Goal: Task Accomplishment & Management: Complete application form

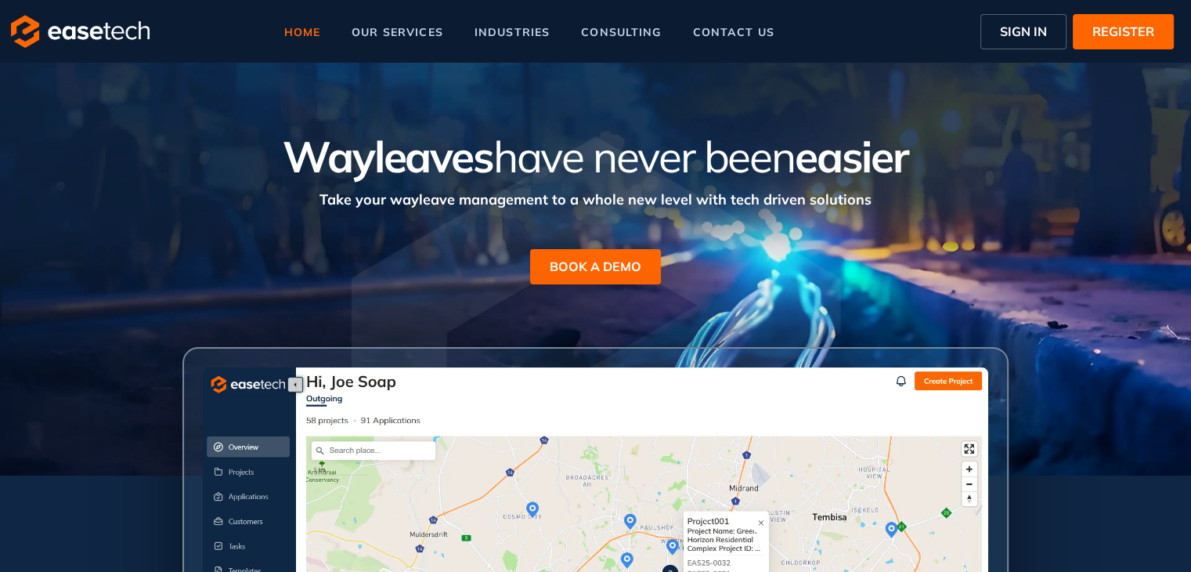
click at [1013, 35] on span "SIGN IN" at bounding box center [1023, 31] width 47 height 19
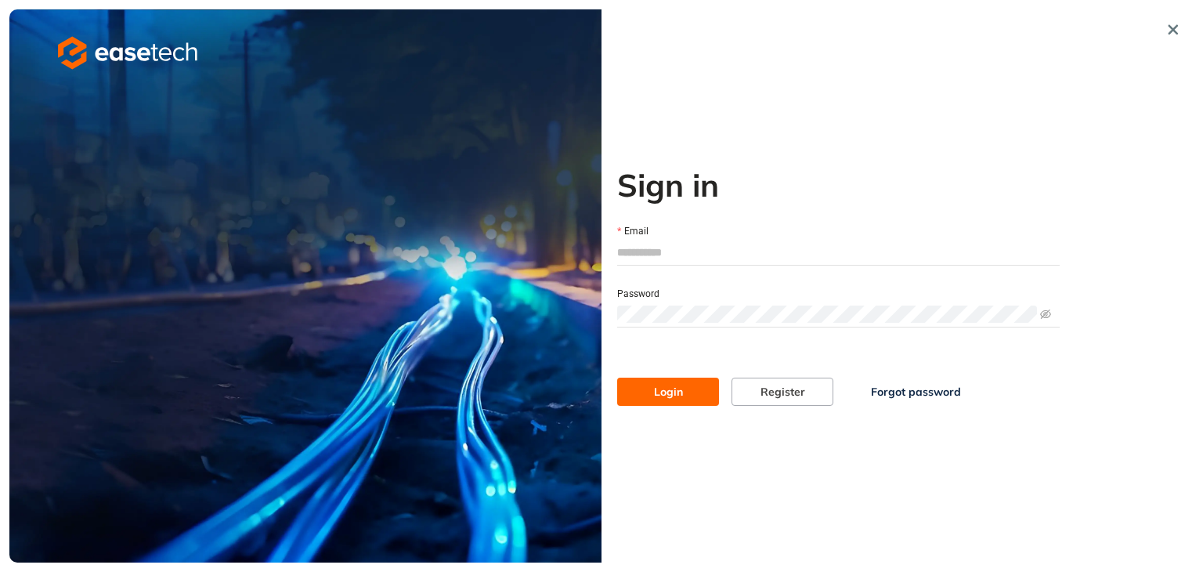
type input "**********"
click at [687, 404] on button "Login" at bounding box center [668, 391] width 102 height 28
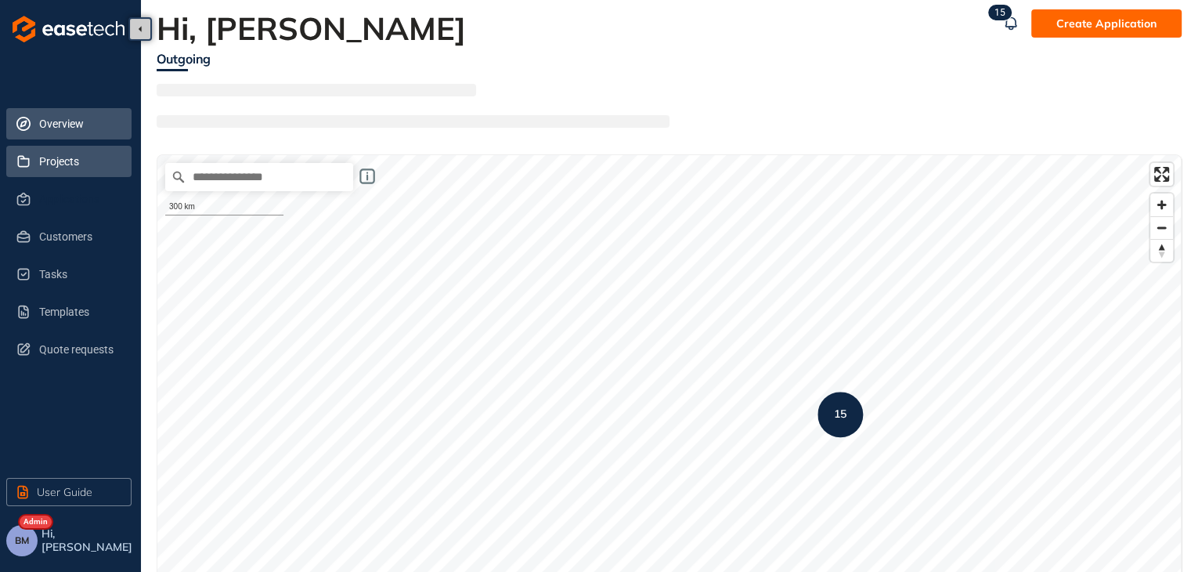
click at [53, 170] on span "Projects" at bounding box center [79, 161] width 80 height 31
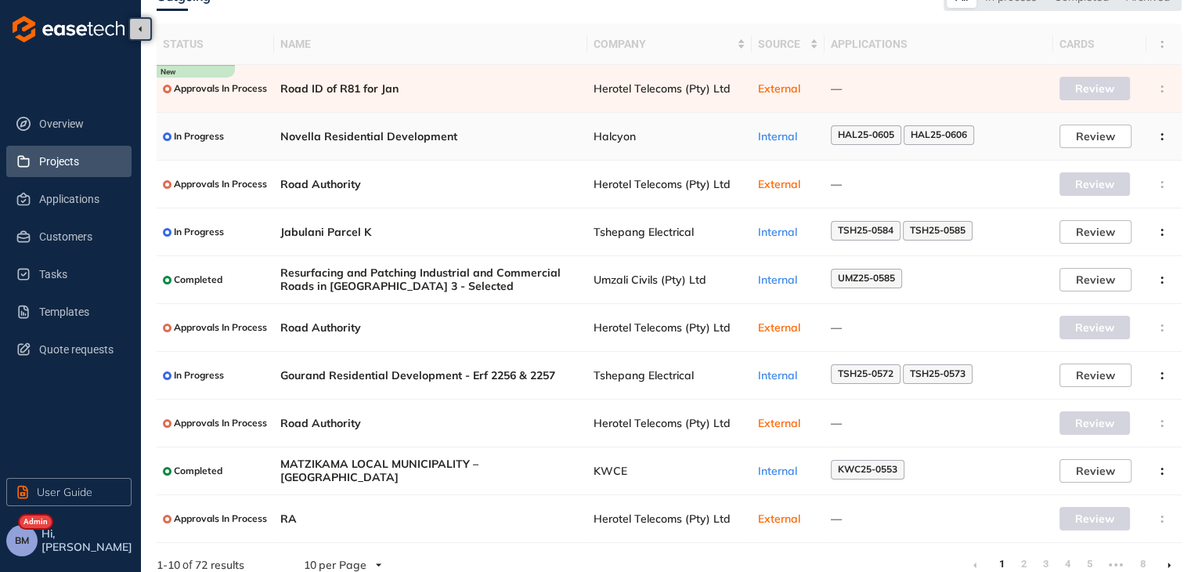
scroll to position [102, 0]
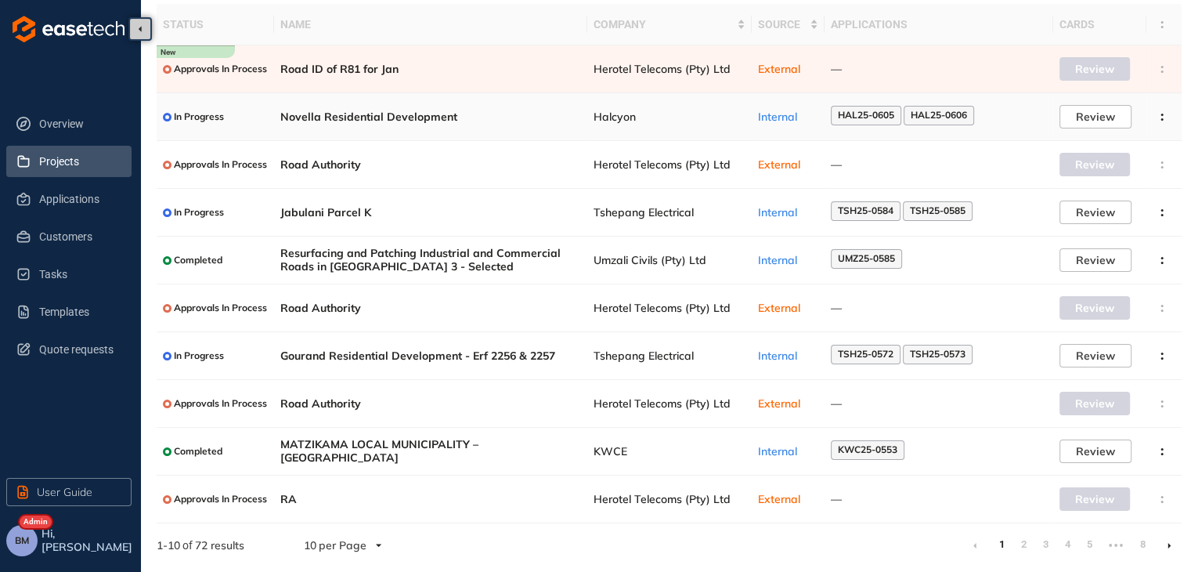
click at [813, 114] on div "Internal" at bounding box center [788, 116] width 60 height 13
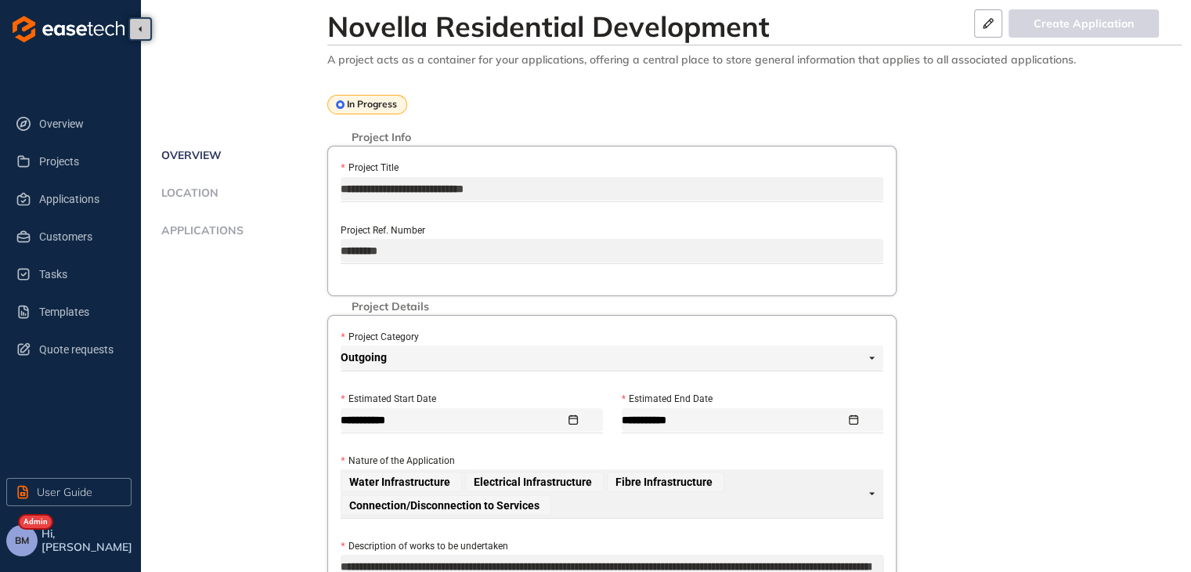
click at [183, 232] on span "Applications" at bounding box center [200, 230] width 87 height 13
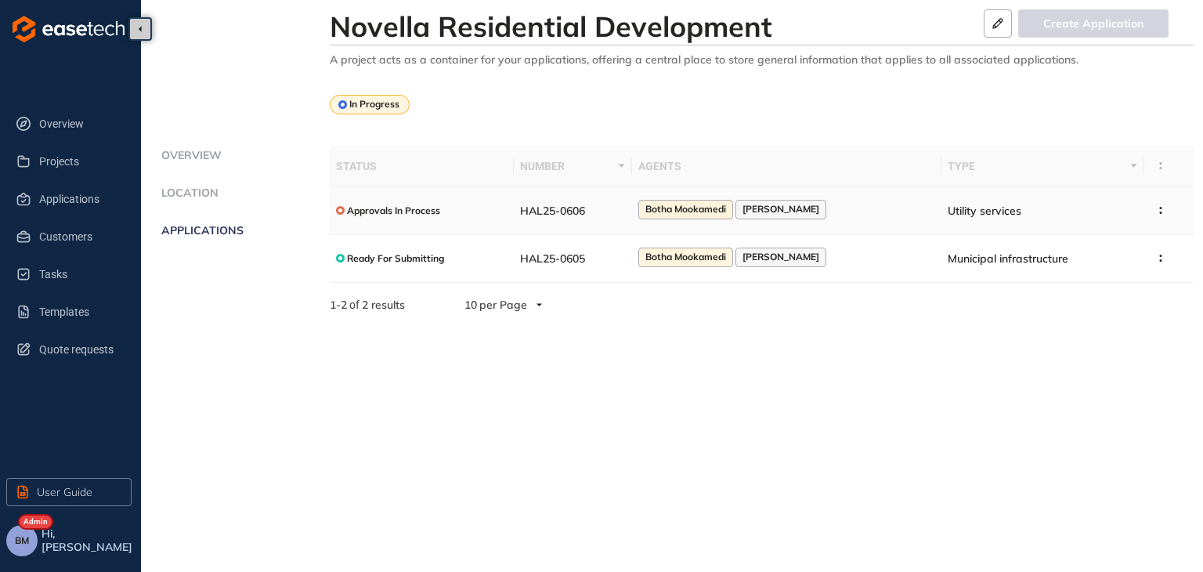
click at [607, 204] on td "HAL25-0606" at bounding box center [573, 211] width 118 height 48
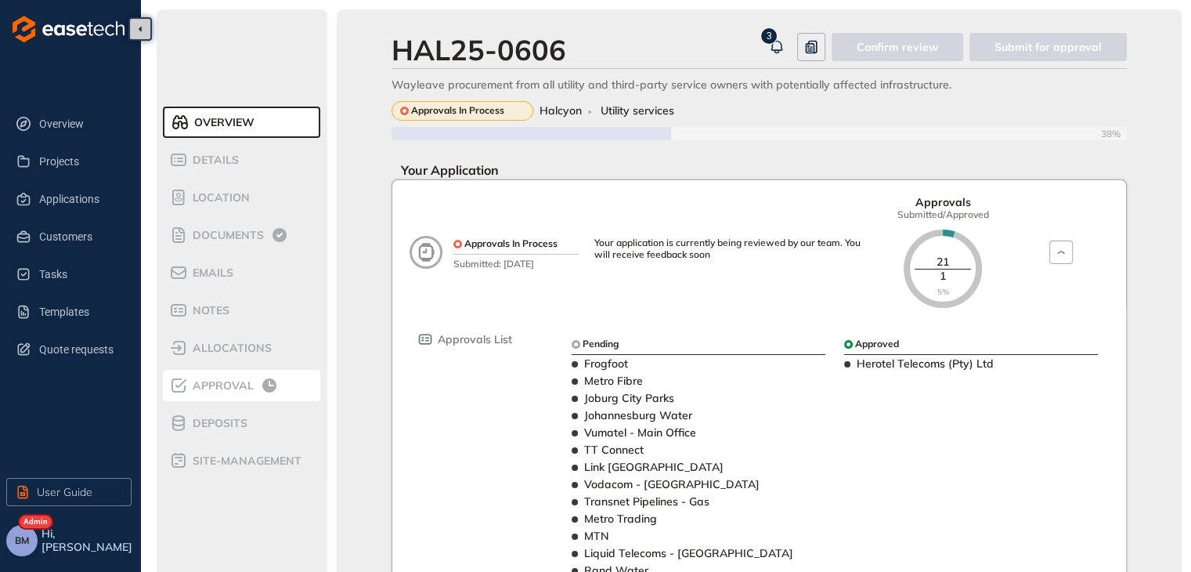
click at [238, 390] on span "Approval" at bounding box center [221, 385] width 66 height 13
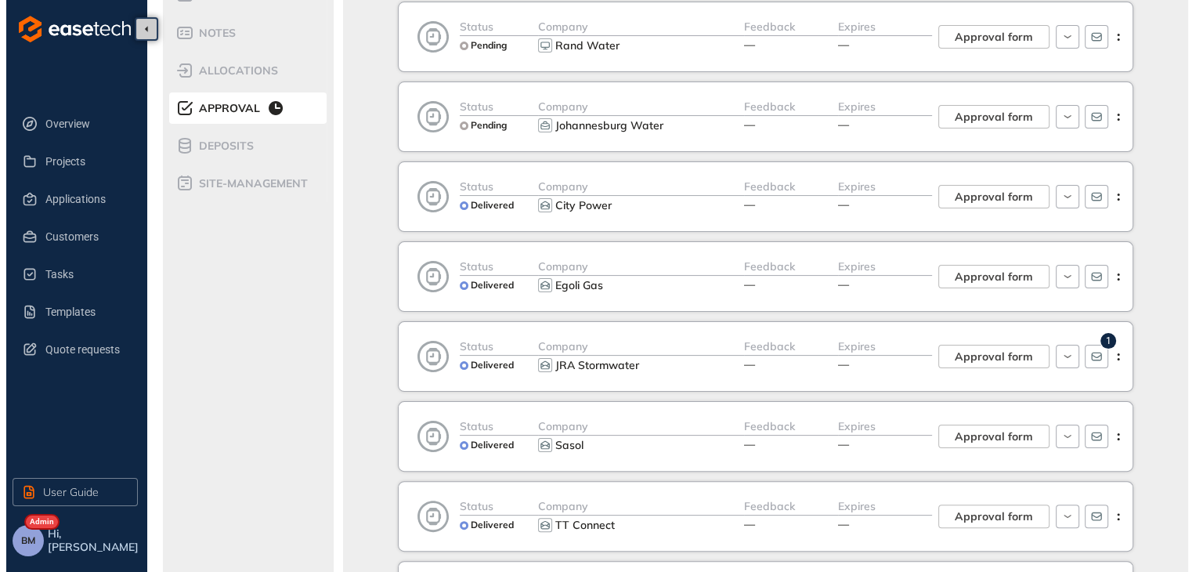
scroll to position [313, 0]
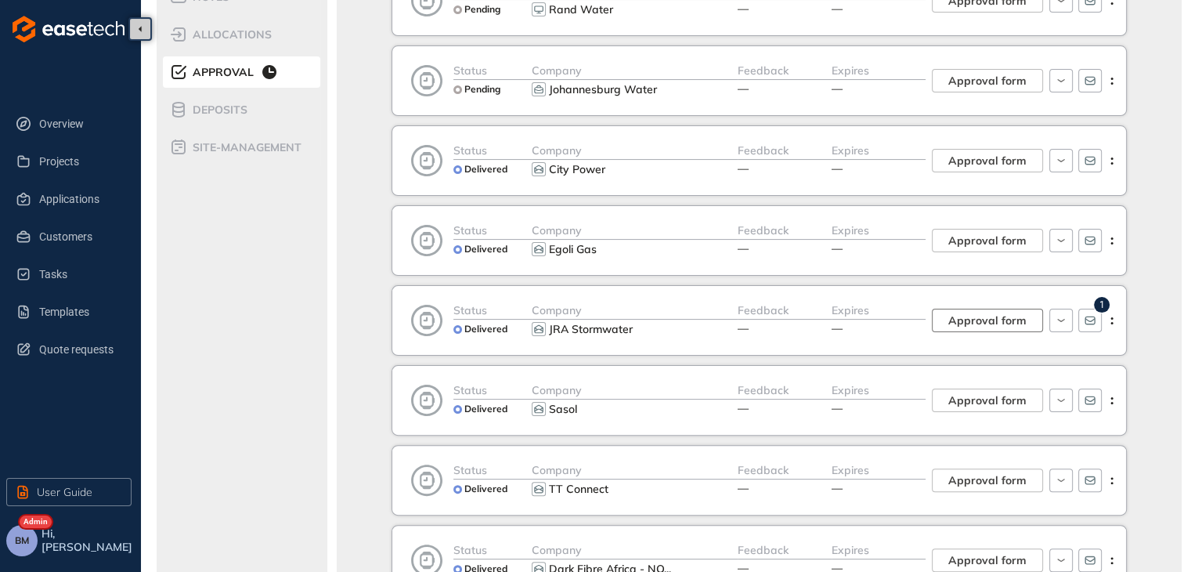
click at [997, 312] on span "Approval form" at bounding box center [987, 320] width 78 height 17
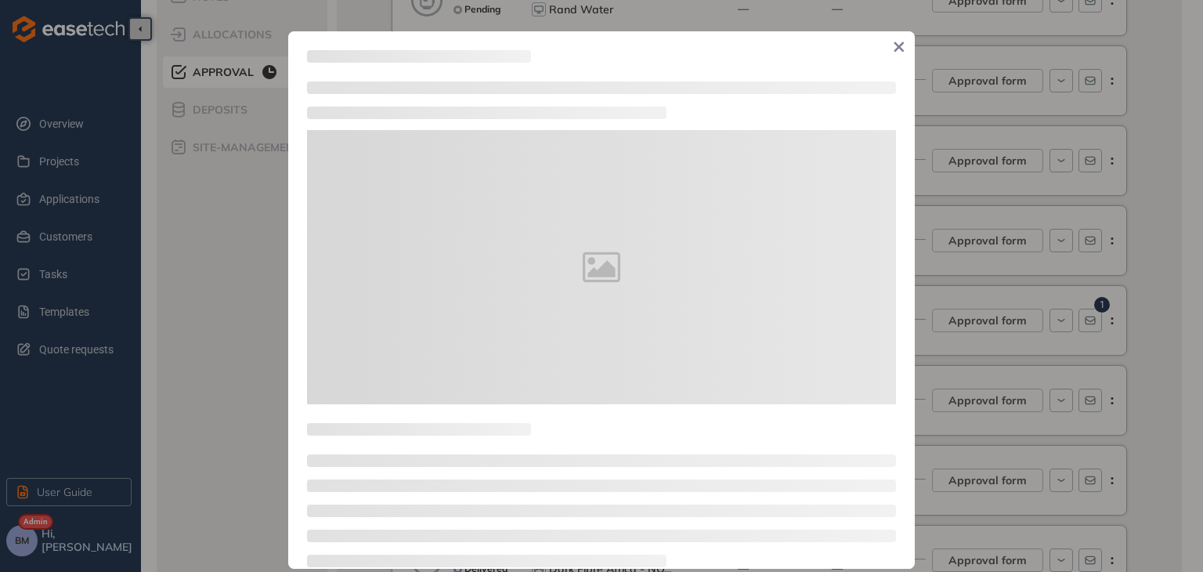
type textarea "**********"
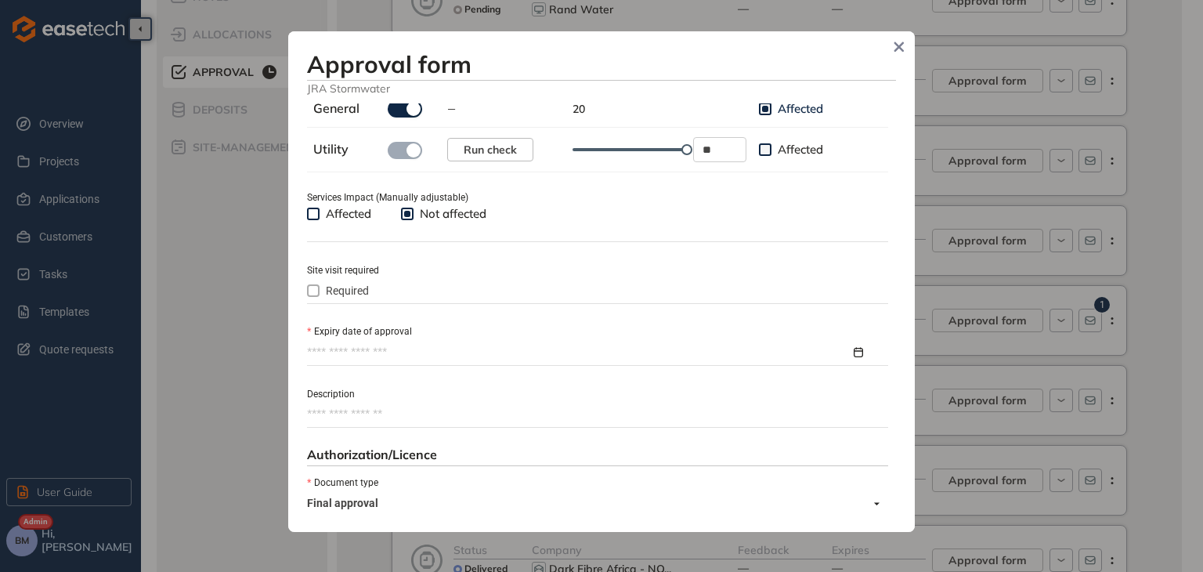
scroll to position [548, 0]
click at [335, 352] on input "Expiry date of approval" at bounding box center [578, 354] width 543 height 17
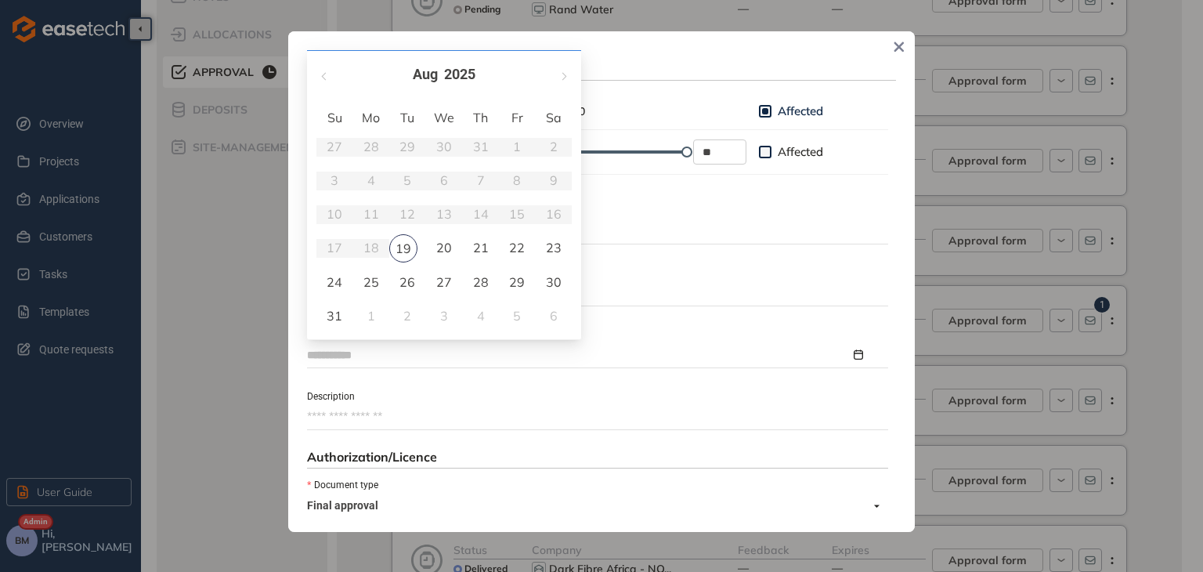
type input "**********"
click at [562, 76] on span "button" at bounding box center [563, 76] width 8 height 8
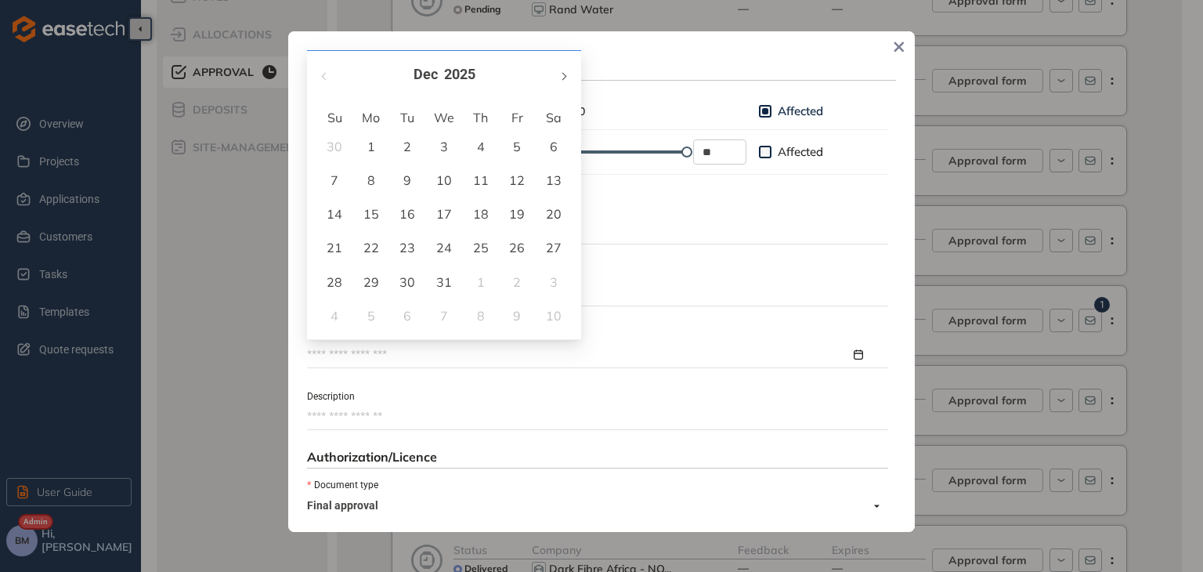
click at [562, 76] on span "button" at bounding box center [563, 76] width 8 height 8
type input "**********"
click at [478, 218] on div "19" at bounding box center [480, 213] width 19 height 19
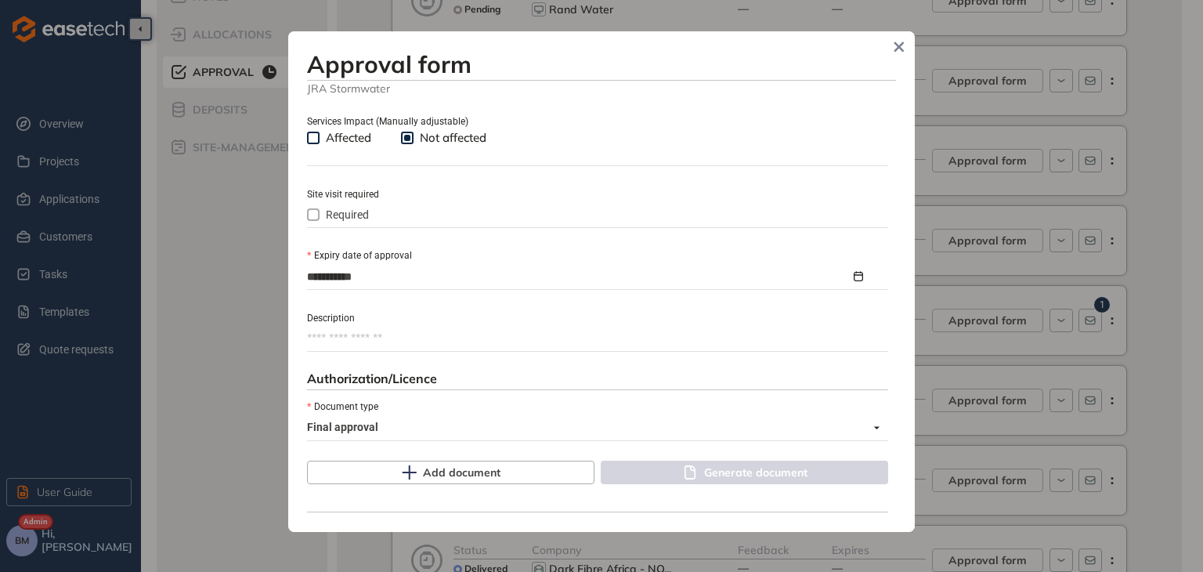
scroll to position [718, 0]
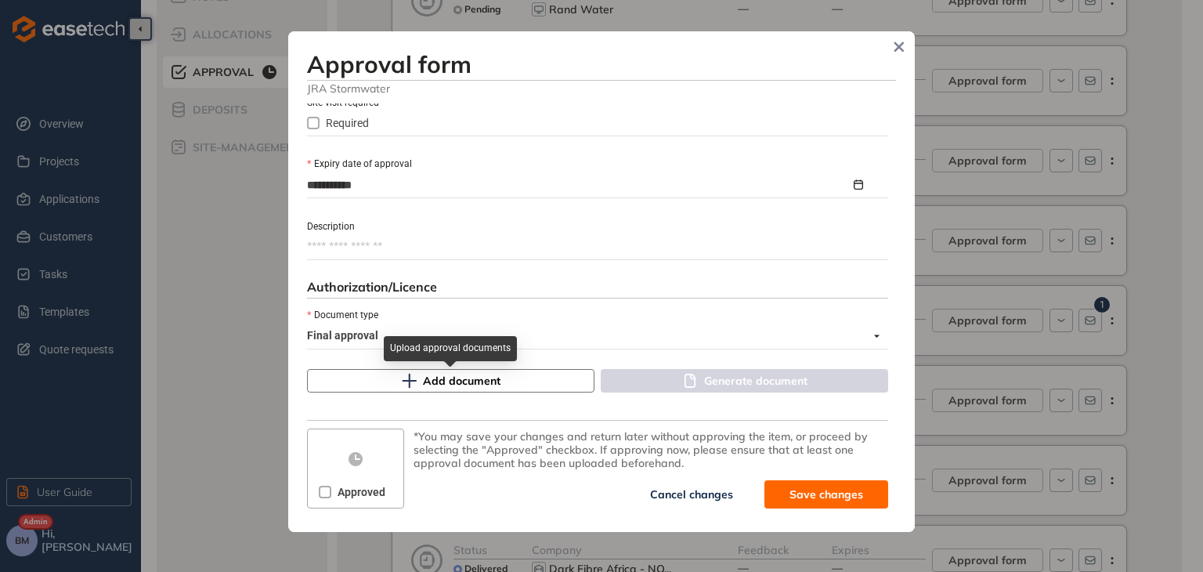
click at [453, 377] on span "Add document" at bounding box center [462, 380] width 78 height 17
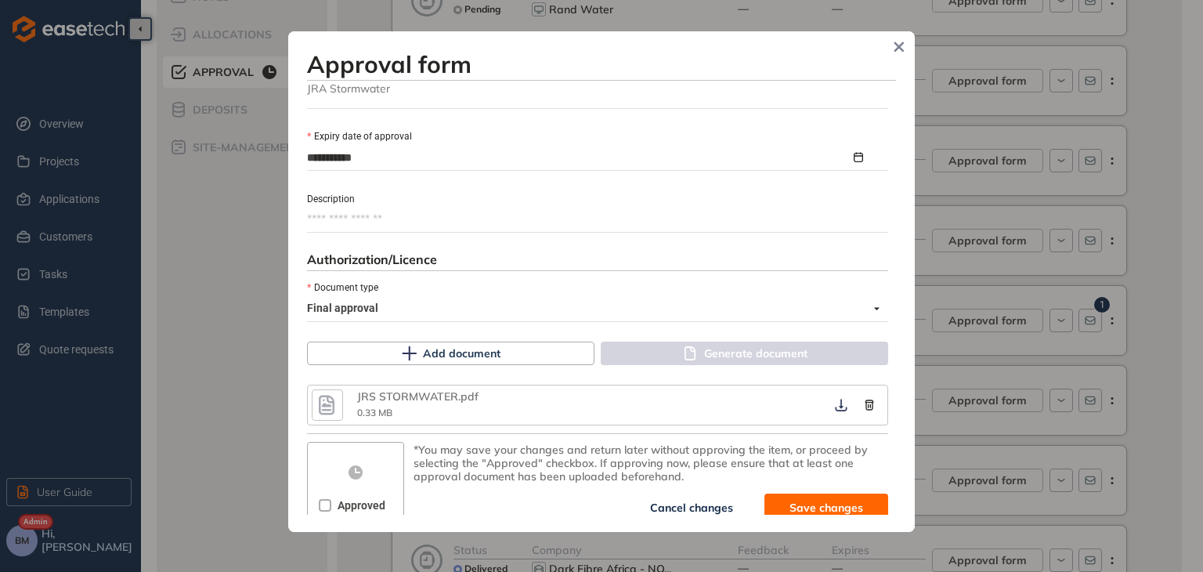
scroll to position [759, 0]
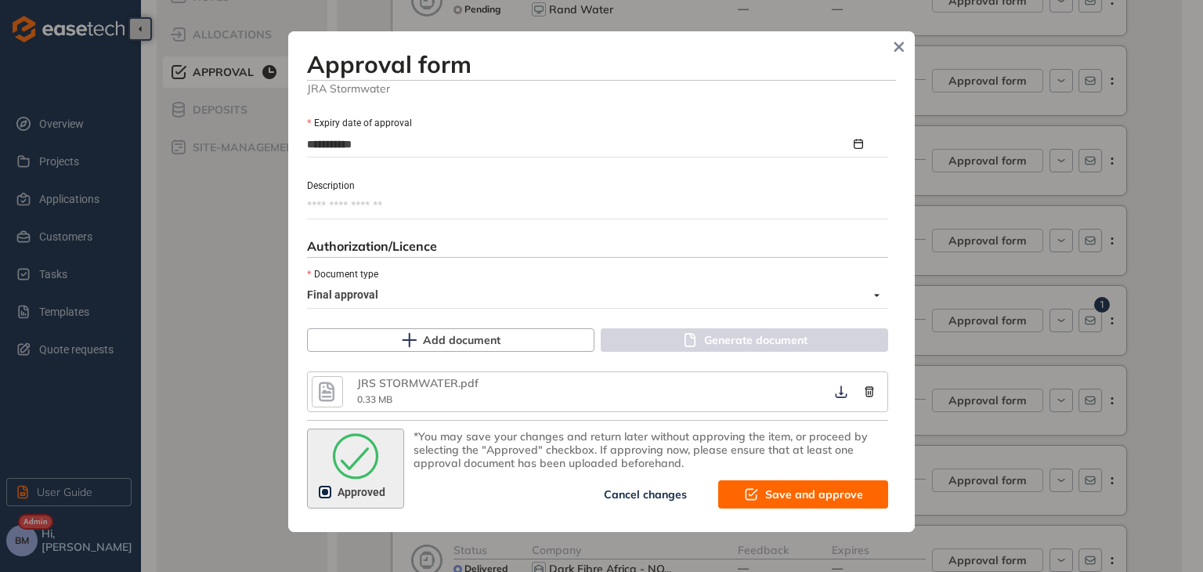
click at [765, 492] on span "Save and approve" at bounding box center [814, 494] width 98 height 17
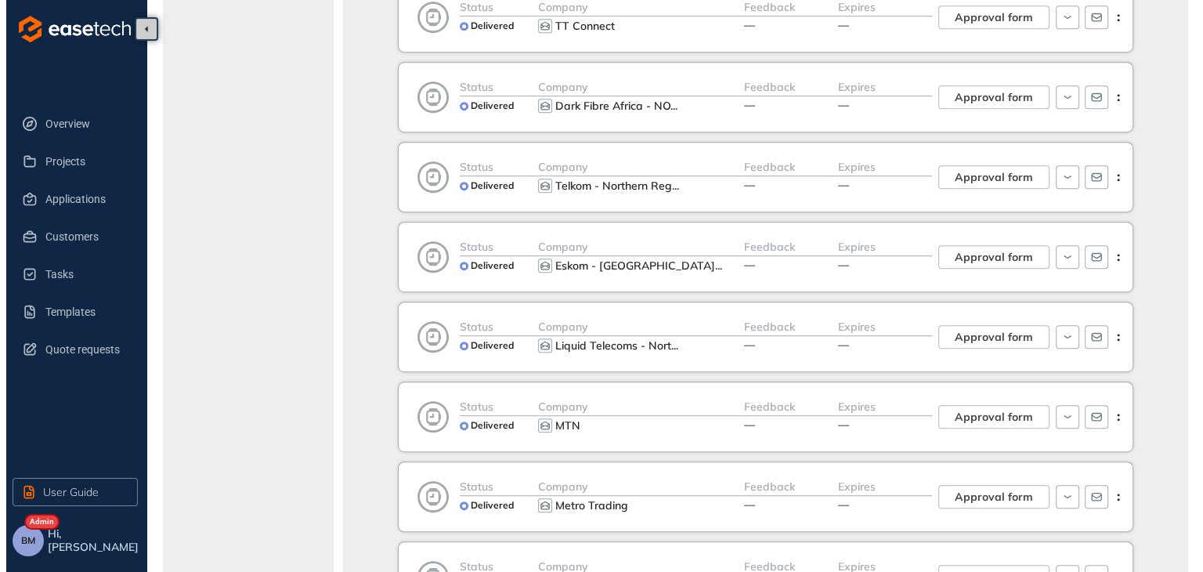
scroll to position [783, 0]
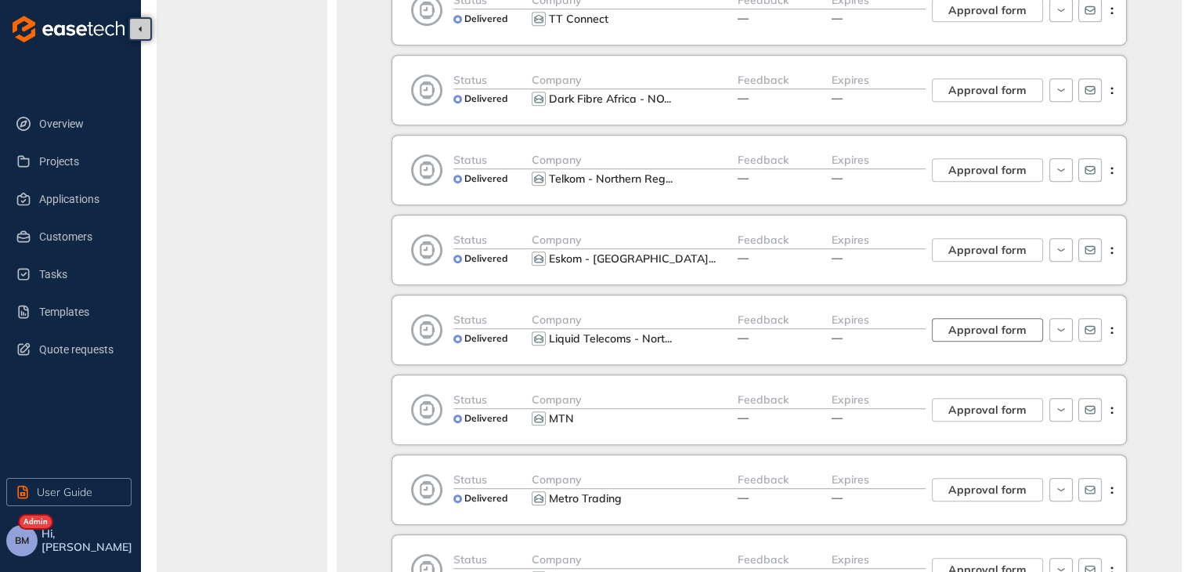
click at [956, 333] on span "Approval form" at bounding box center [987, 329] width 78 height 17
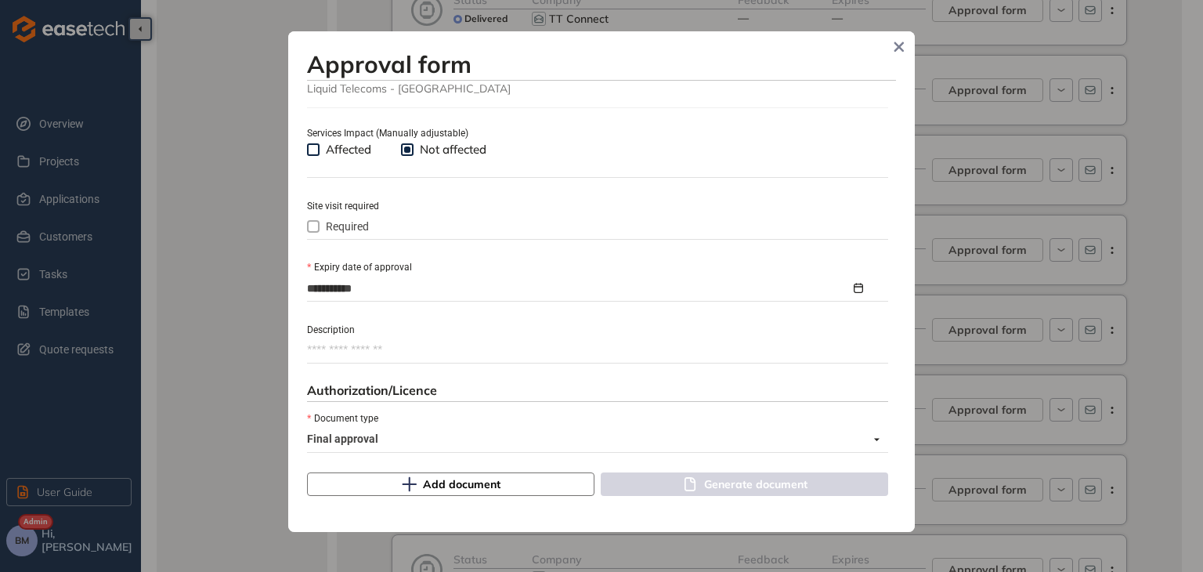
scroll to position [705, 0]
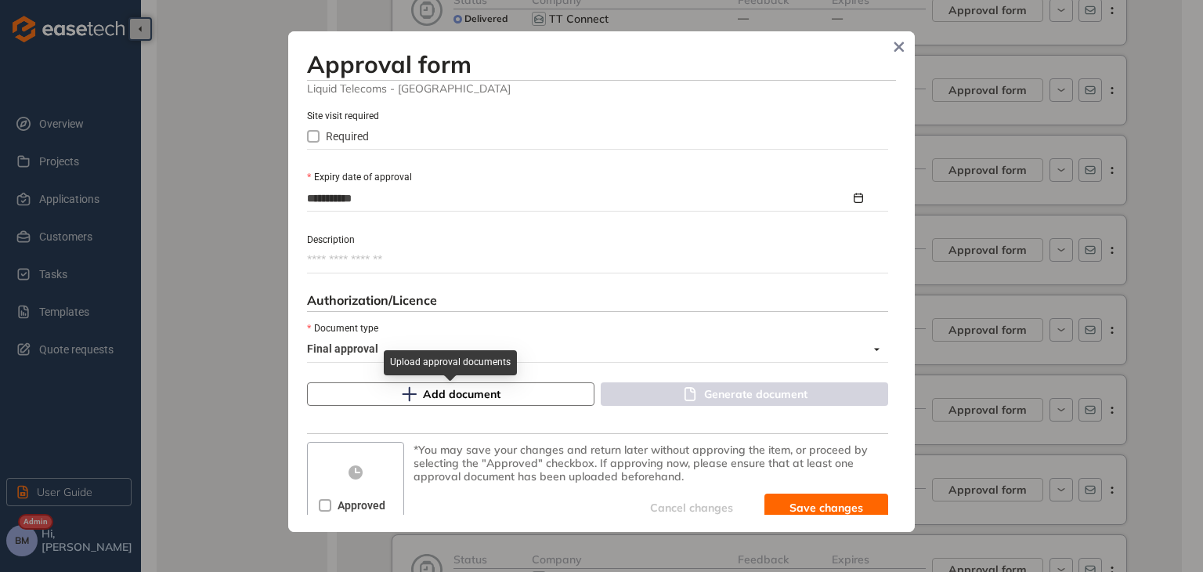
click at [442, 391] on span "Add document" at bounding box center [462, 393] width 78 height 17
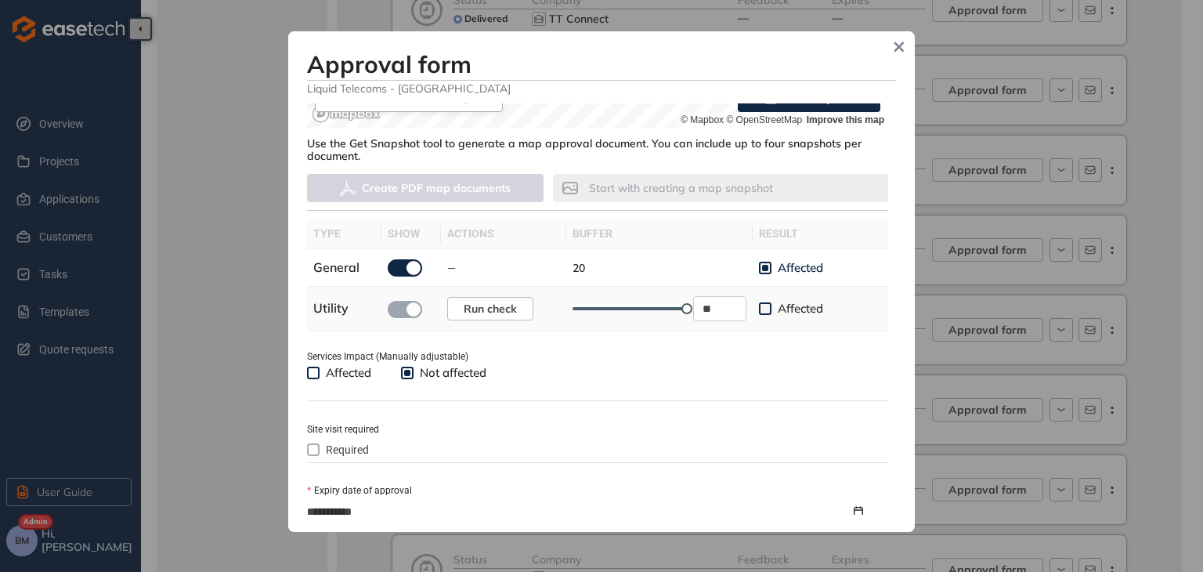
scroll to position [759, 0]
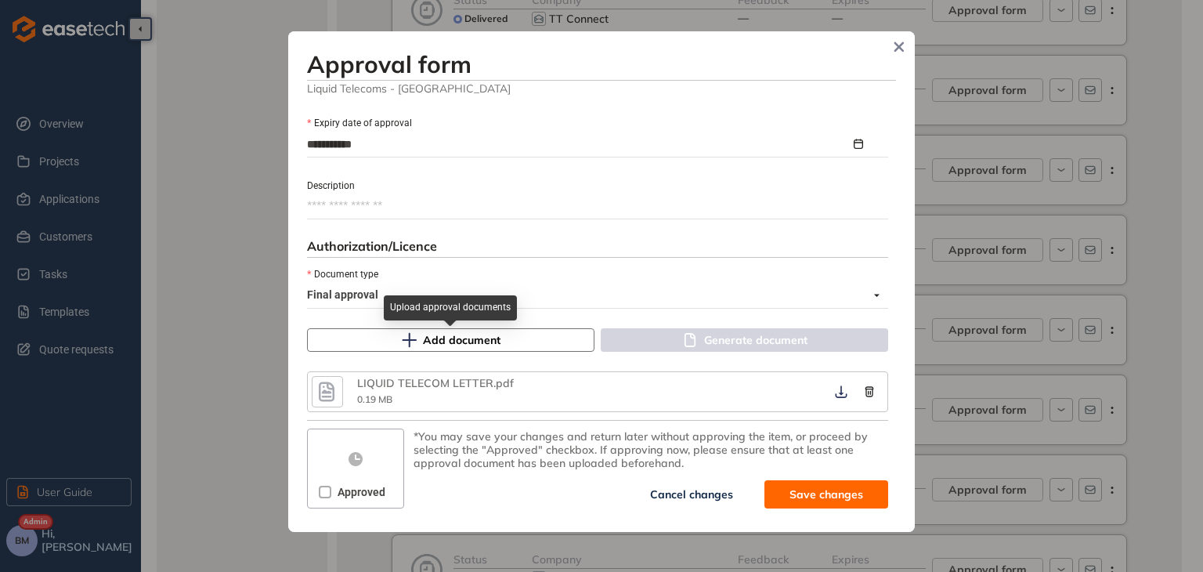
click at [433, 342] on span "Add document" at bounding box center [462, 339] width 78 height 17
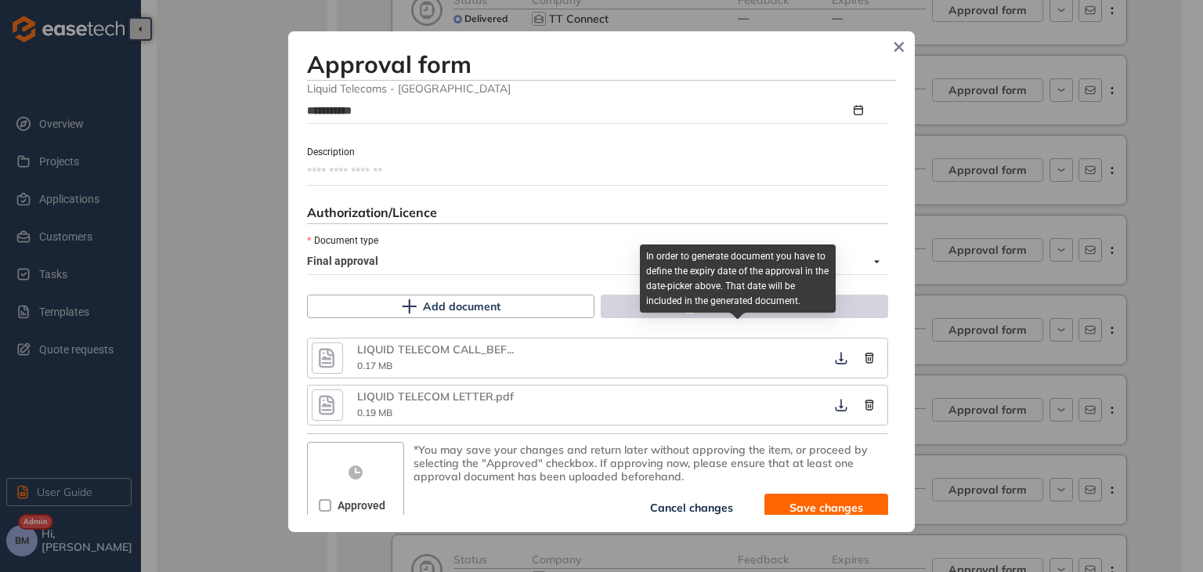
scroll to position [805, 0]
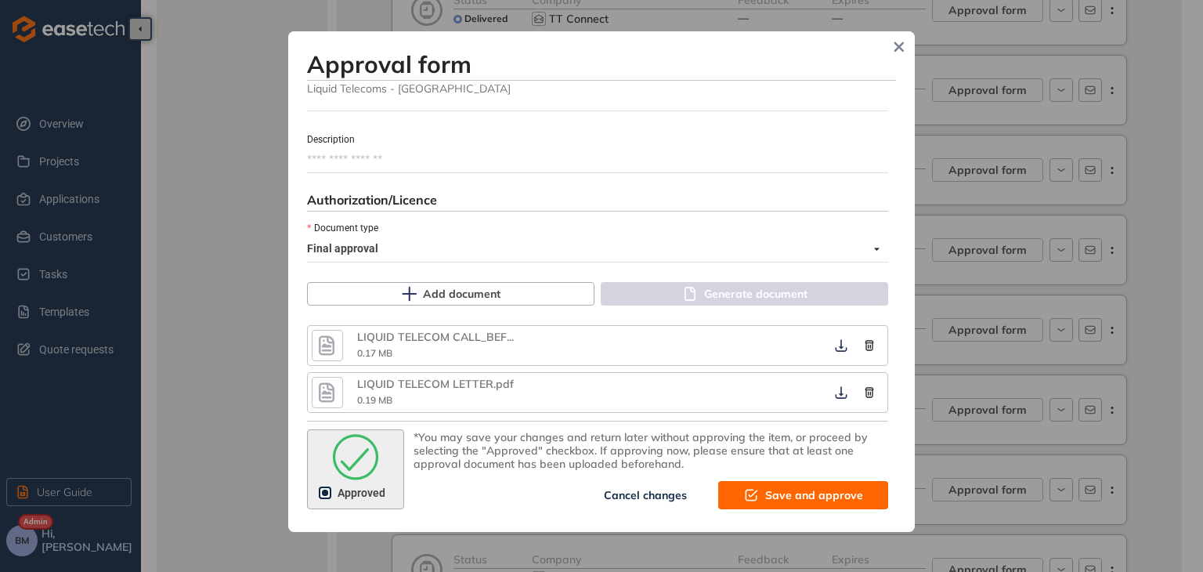
click at [767, 498] on span "Save and approve" at bounding box center [814, 494] width 98 height 17
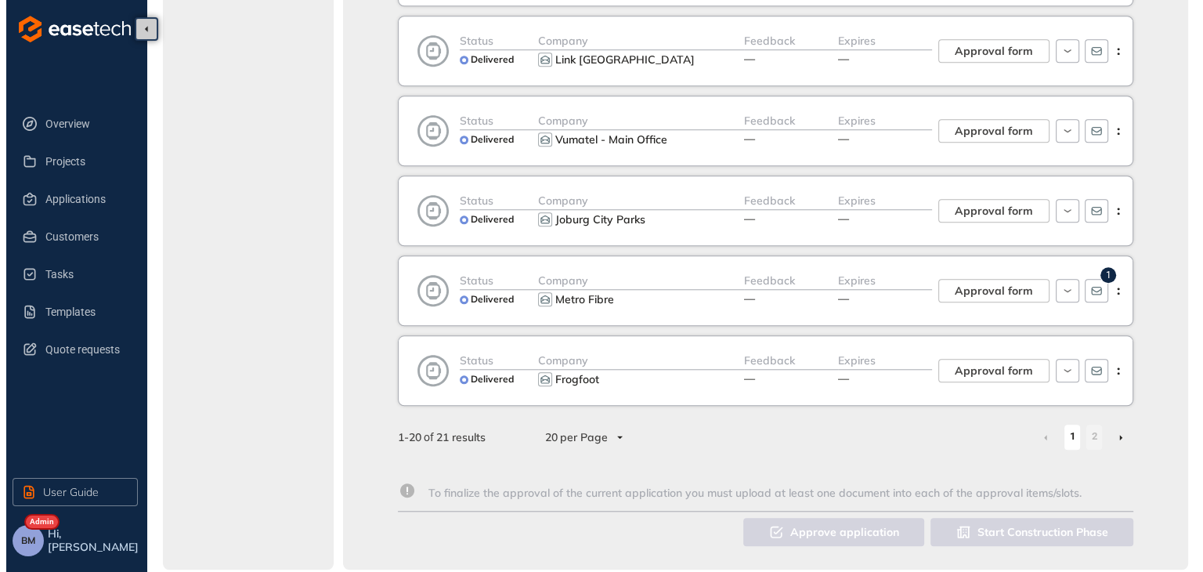
scroll to position [1385, 0]
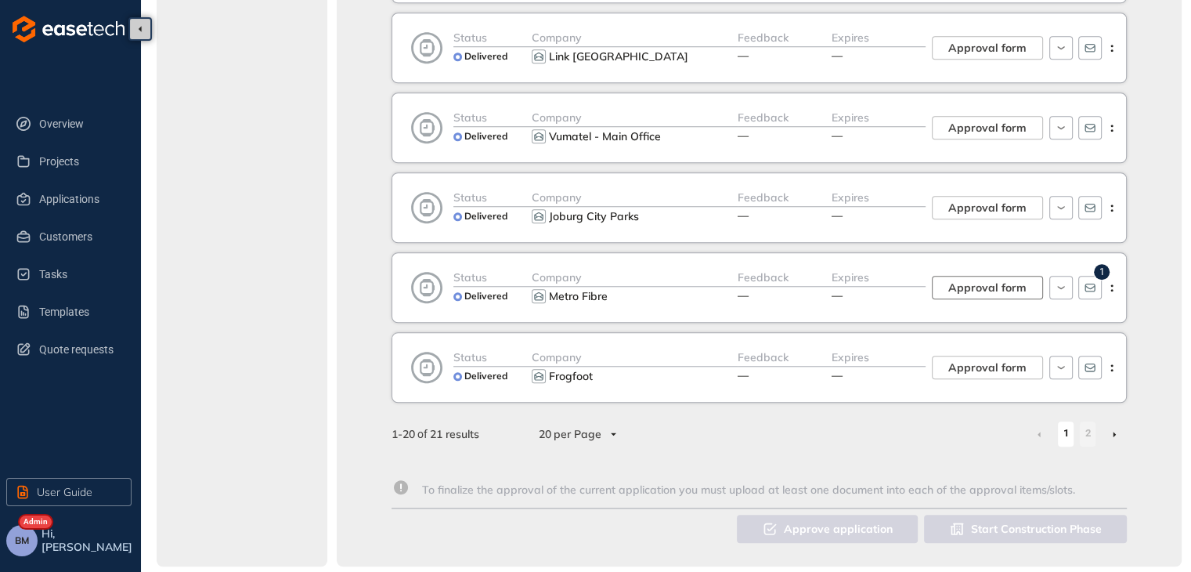
click at [976, 283] on span "Approval form" at bounding box center [987, 287] width 78 height 17
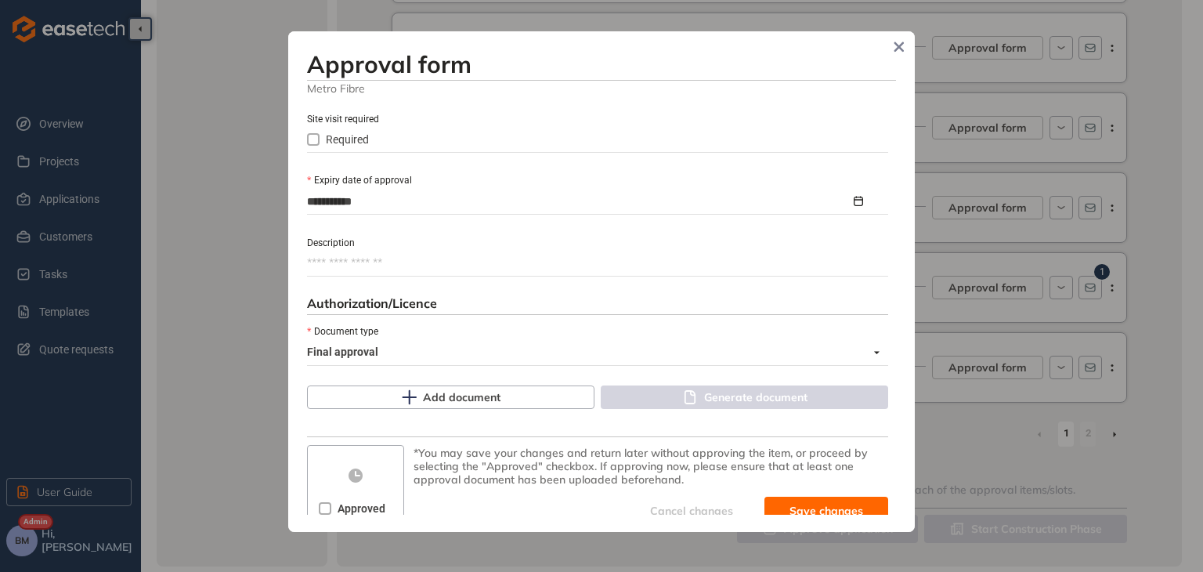
scroll to position [705, 0]
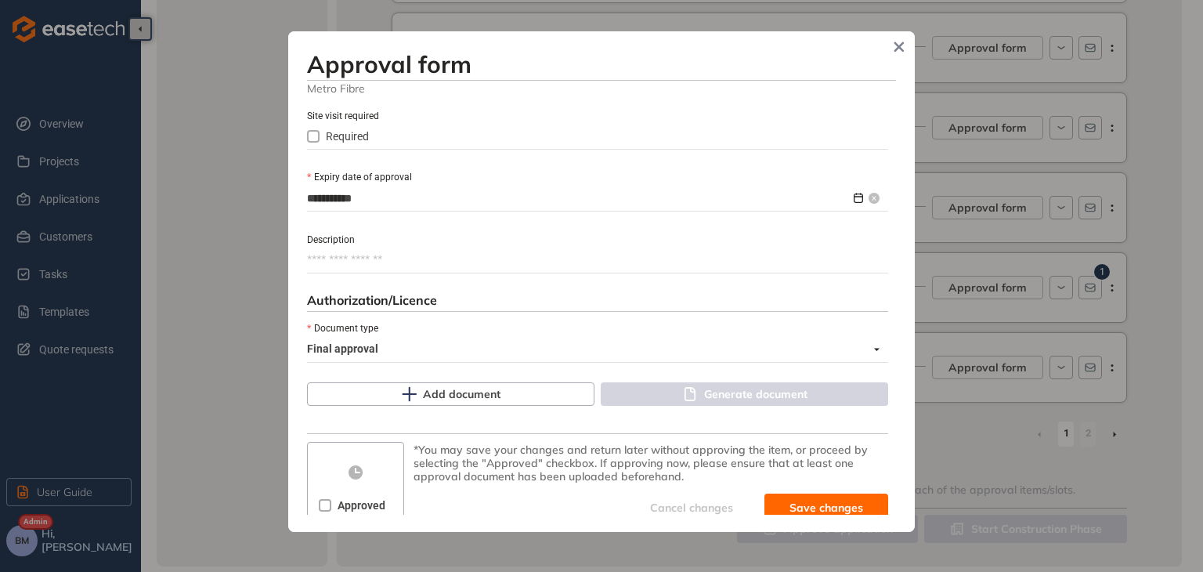
click at [634, 195] on input "**********" at bounding box center [578, 198] width 543 height 17
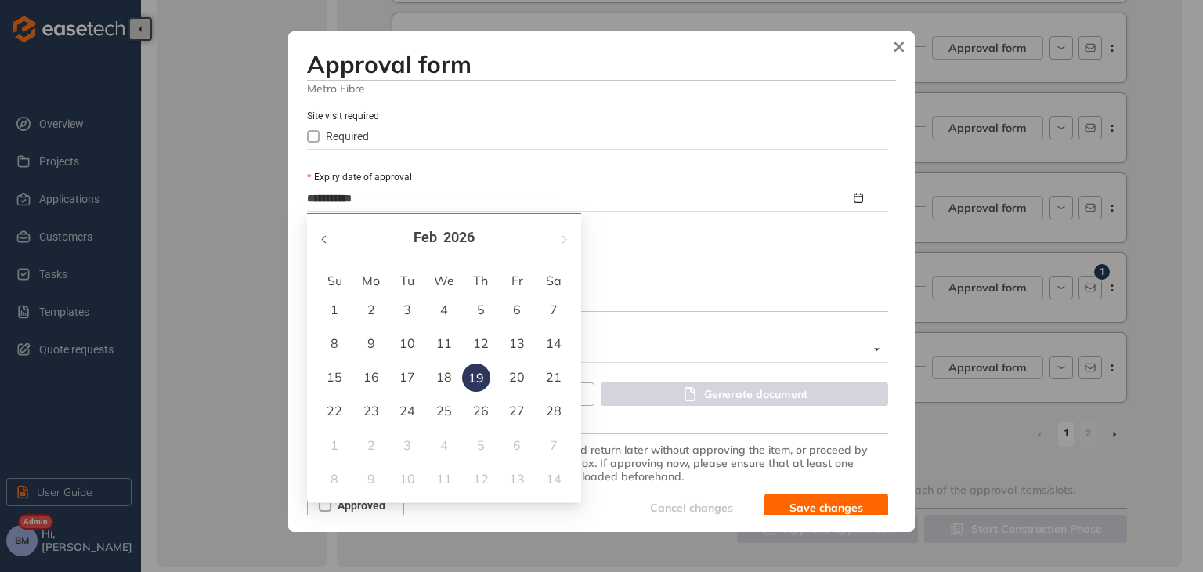
click at [321, 240] on button "button" at bounding box center [324, 238] width 17 height 32
click at [566, 237] on button "button" at bounding box center [562, 238] width 17 height 32
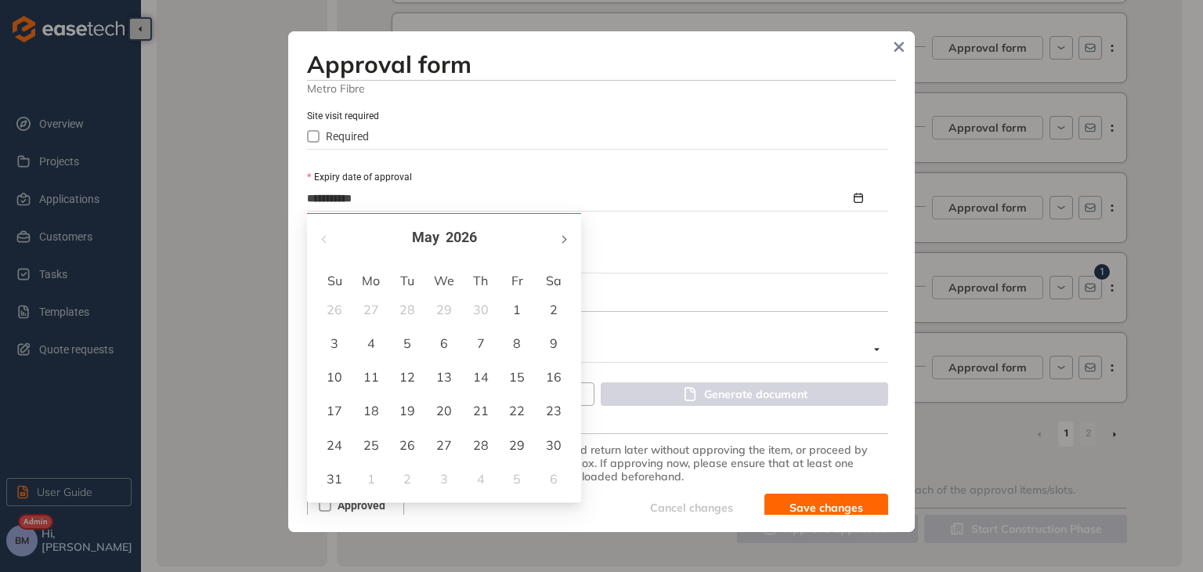
click at [566, 236] on button "button" at bounding box center [562, 238] width 17 height 32
click at [327, 235] on button "button" at bounding box center [324, 238] width 17 height 32
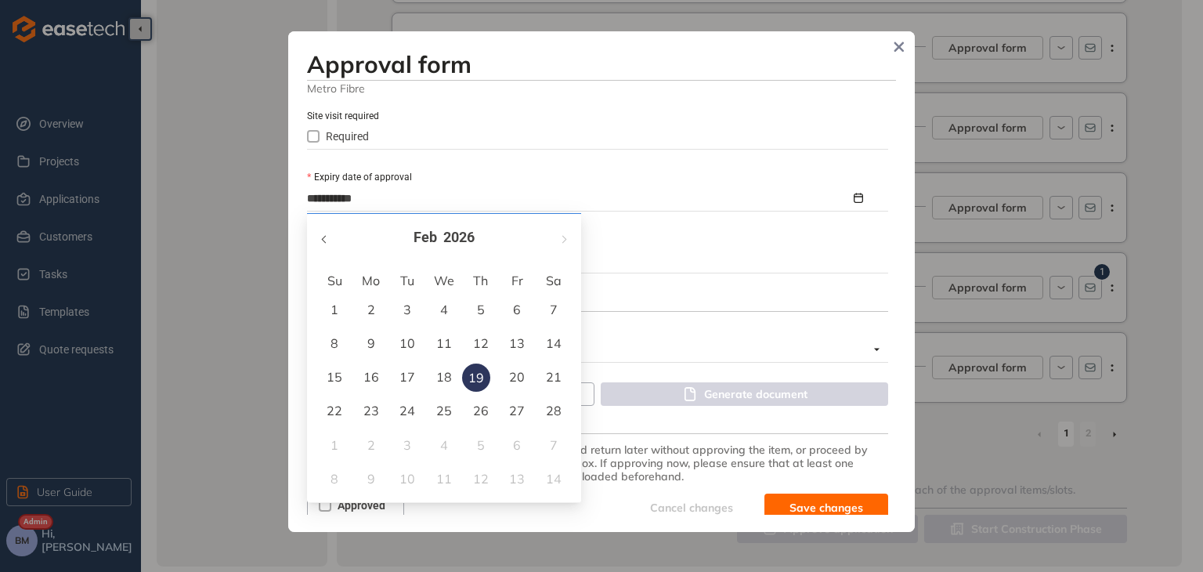
click at [327, 235] on button "button" at bounding box center [324, 238] width 17 height 32
type input "**********"
click at [446, 414] on div "19" at bounding box center [444, 410] width 19 height 19
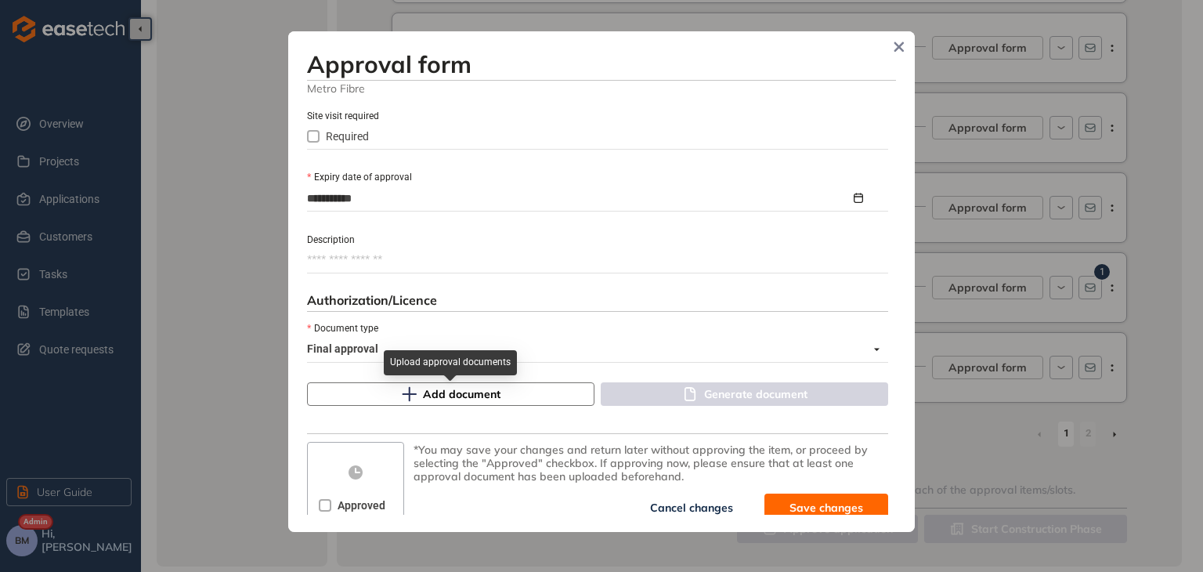
click at [445, 399] on span "Add document" at bounding box center [462, 393] width 78 height 17
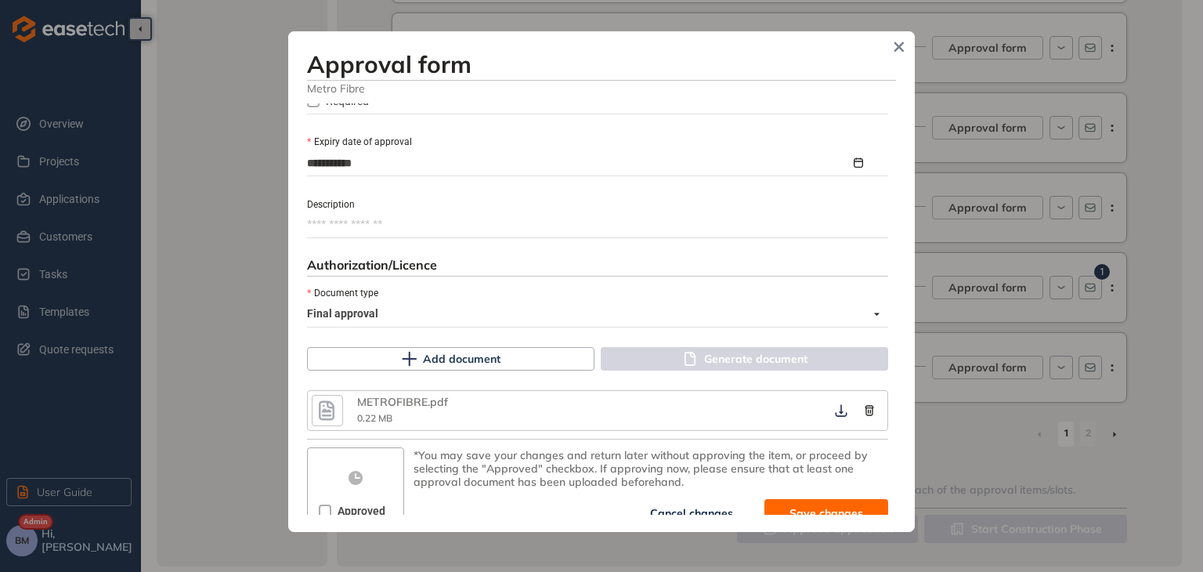
scroll to position [759, 0]
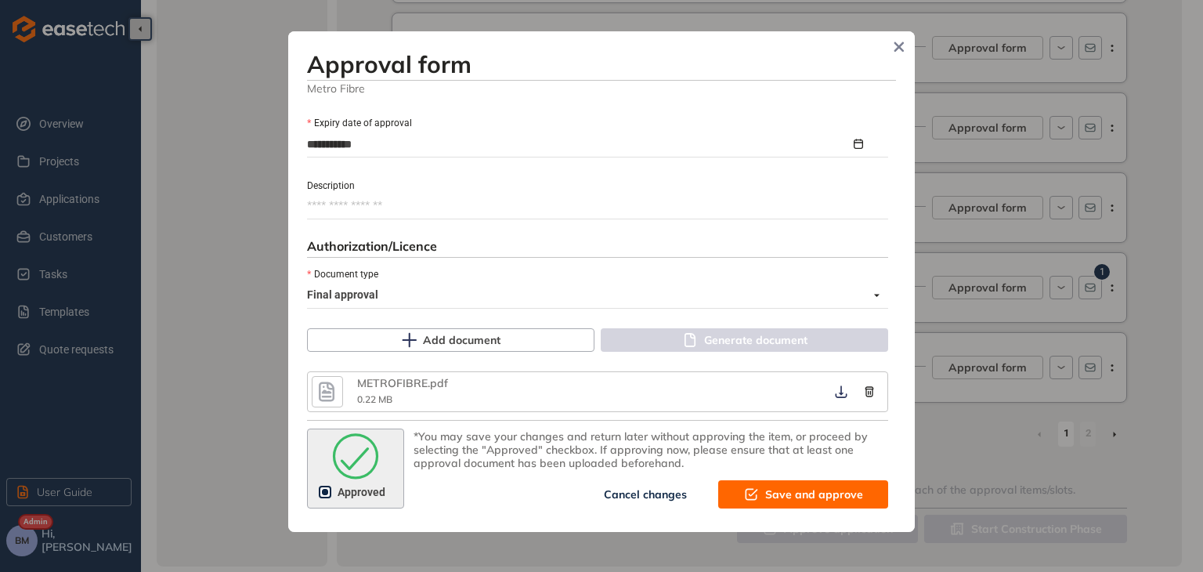
click at [743, 489] on icon "submit" at bounding box center [751, 494] width 16 height 19
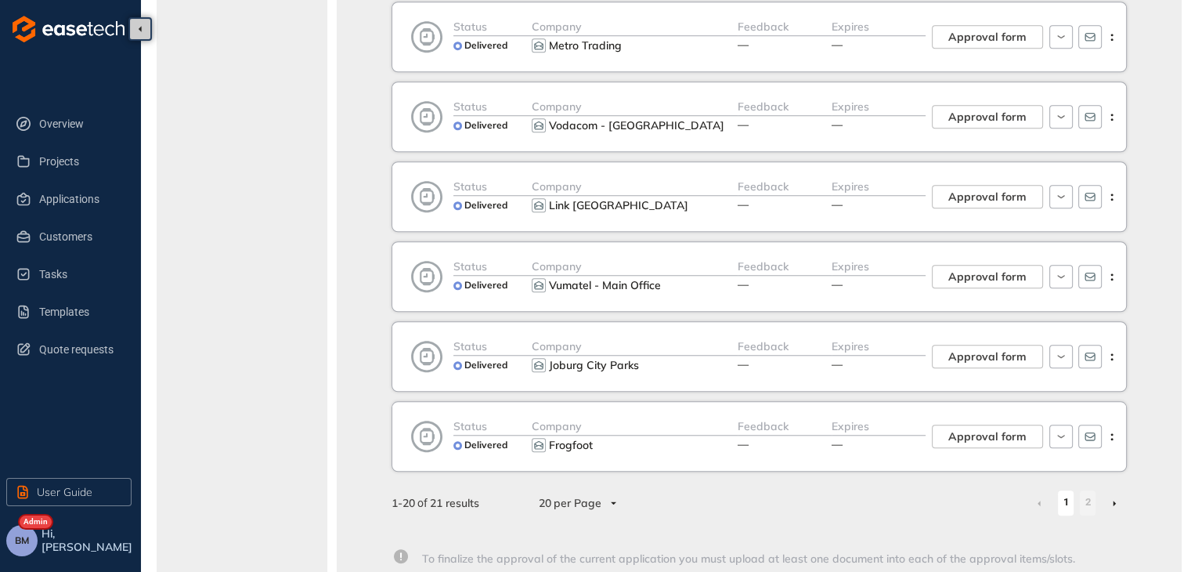
scroll to position [1385, 0]
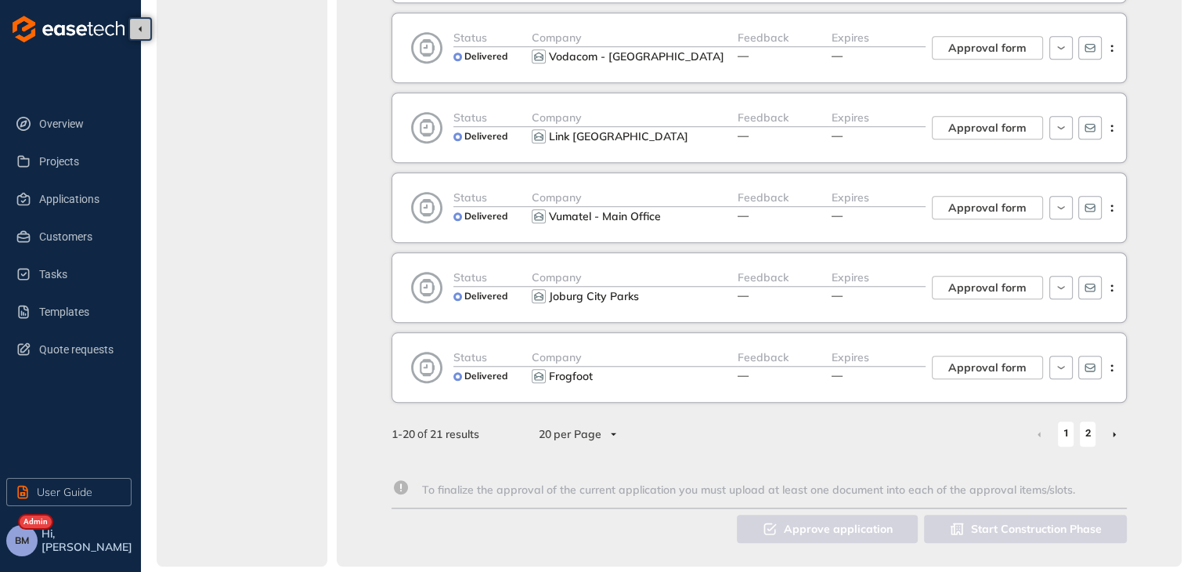
click at [1084, 427] on link "2" at bounding box center [1088, 432] width 16 height 23
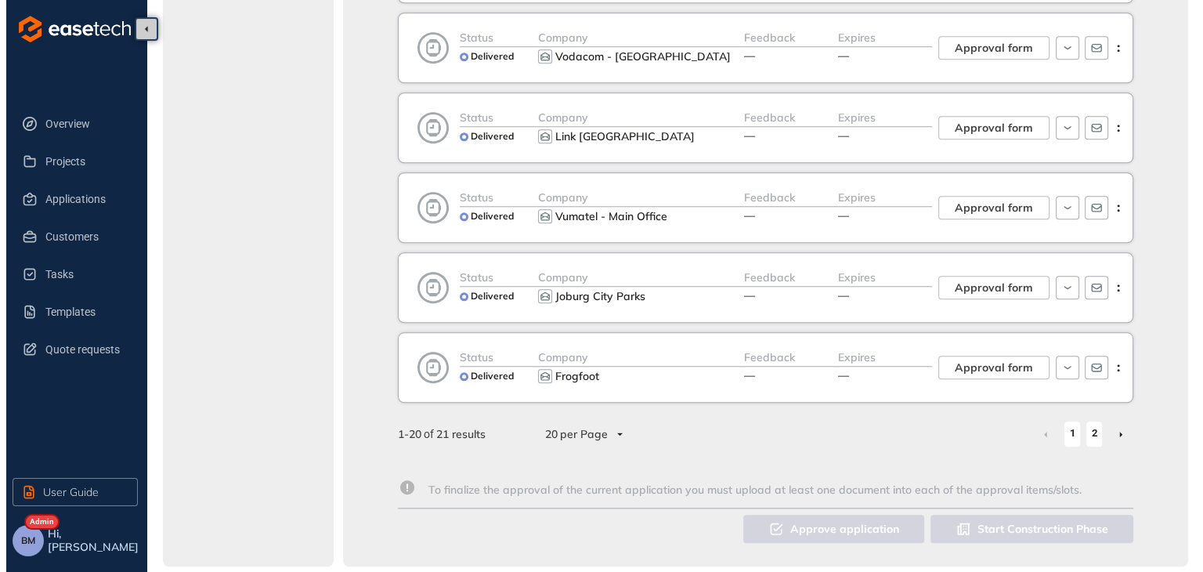
scroll to position [2, 0]
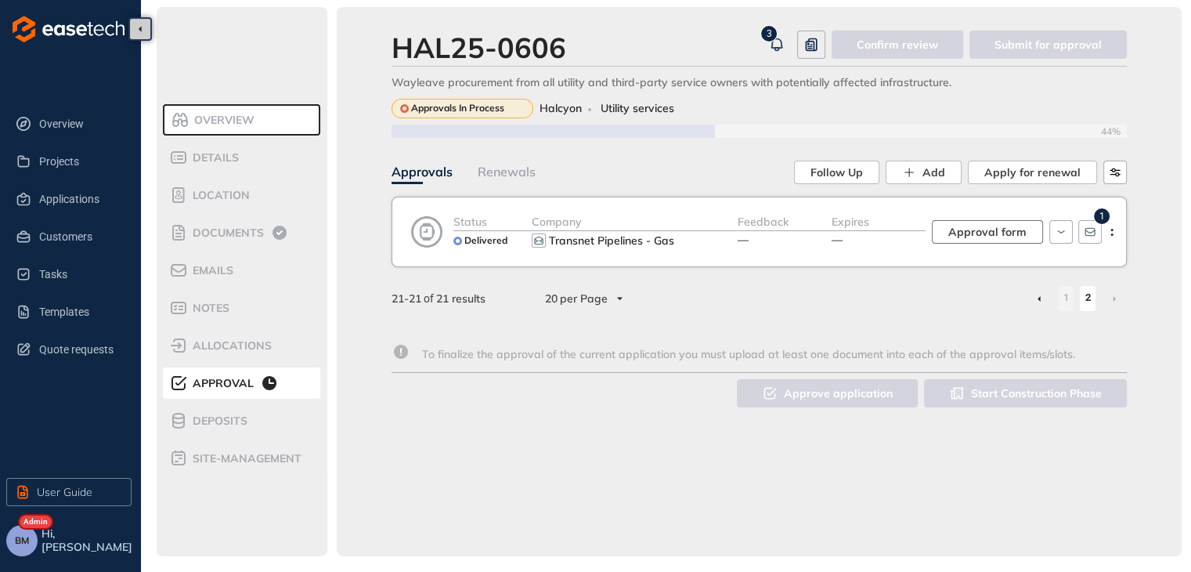
click at [999, 233] on span "Approval form" at bounding box center [987, 231] width 78 height 17
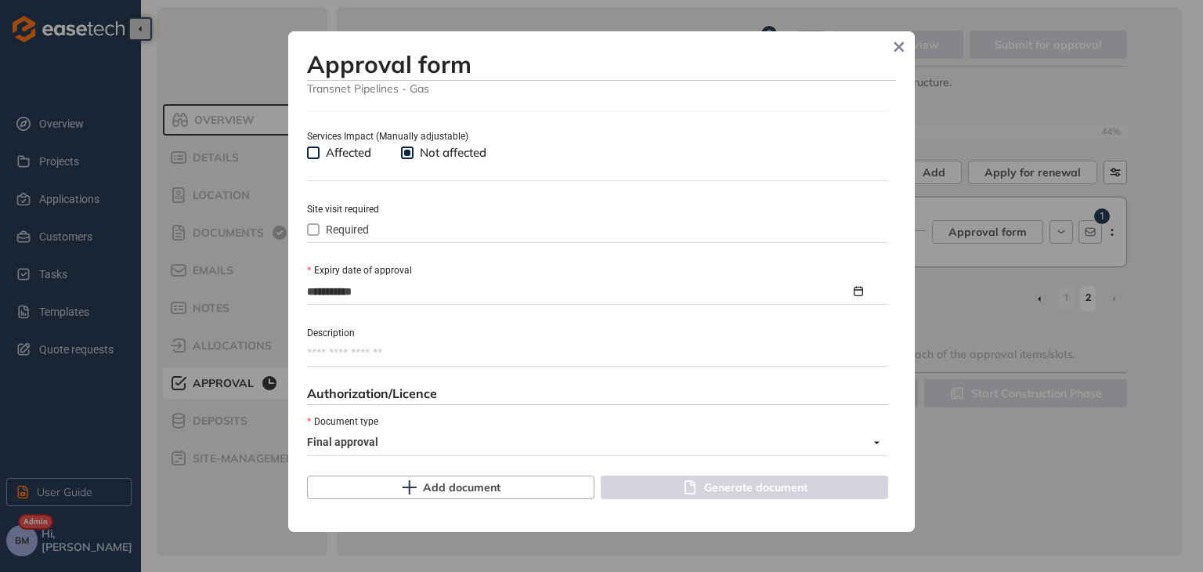
scroll to position [705, 0]
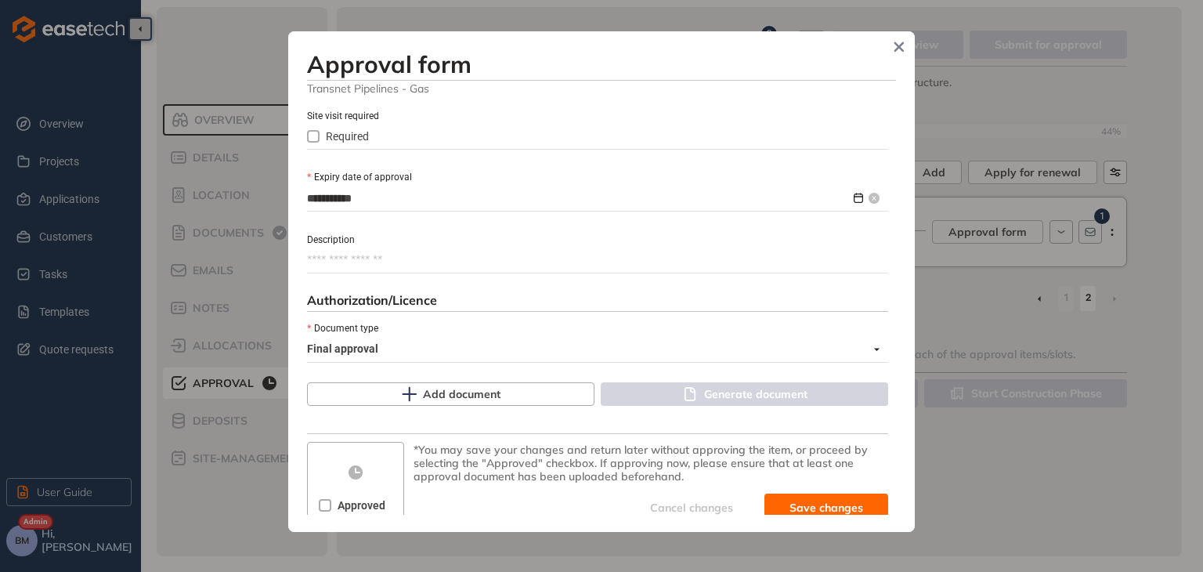
click at [393, 195] on input "**********" at bounding box center [578, 198] width 543 height 17
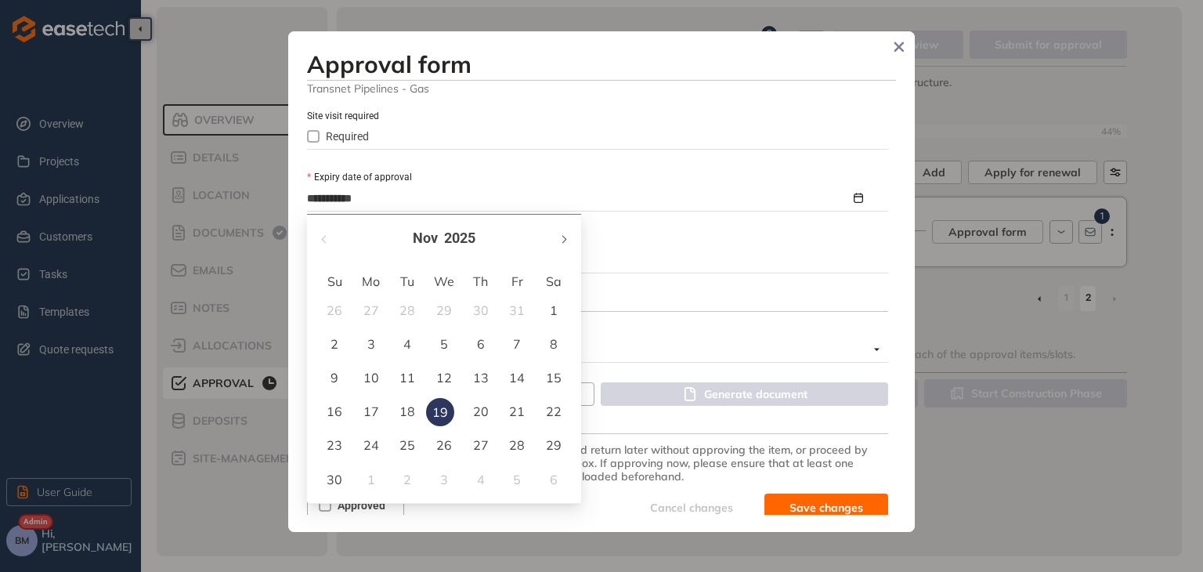
click at [560, 242] on button "button" at bounding box center [562, 238] width 17 height 32
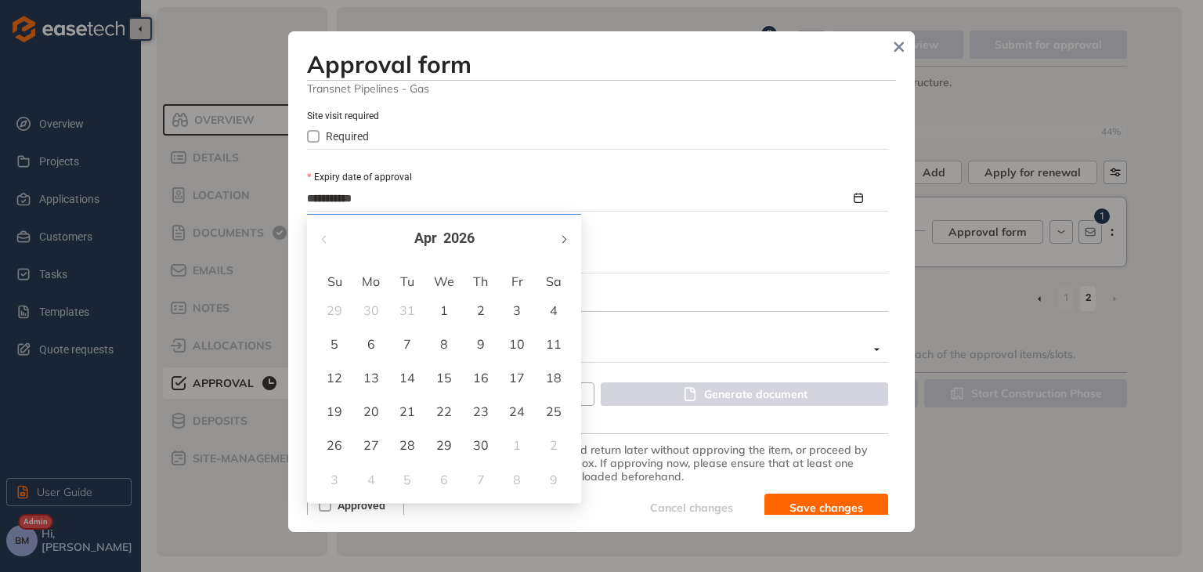
click at [560, 242] on button "button" at bounding box center [562, 238] width 17 height 32
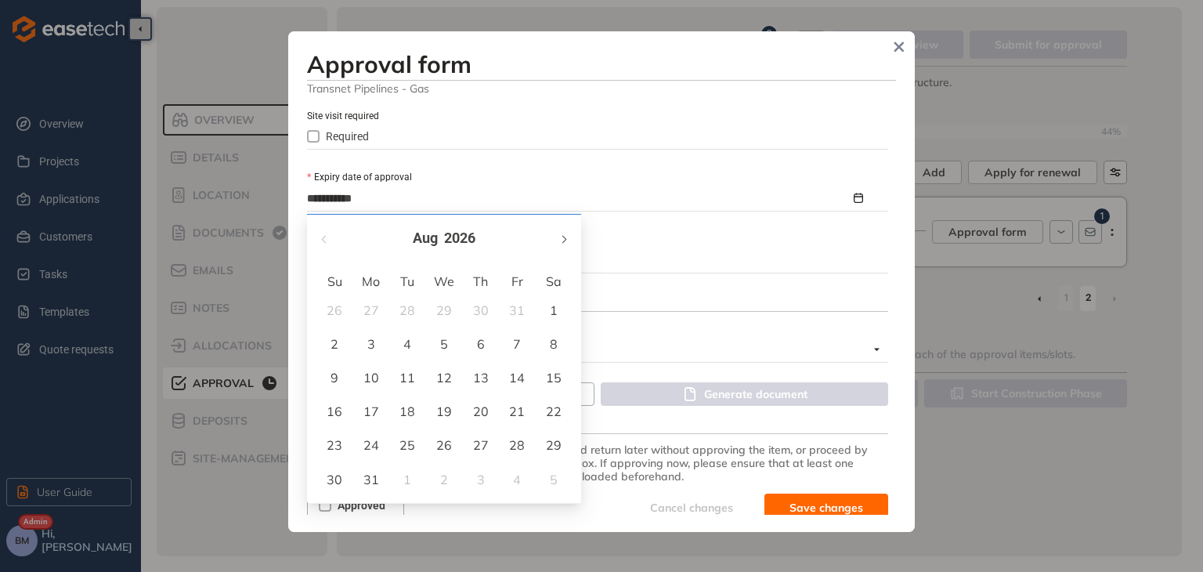
click at [560, 242] on button "button" at bounding box center [562, 238] width 17 height 32
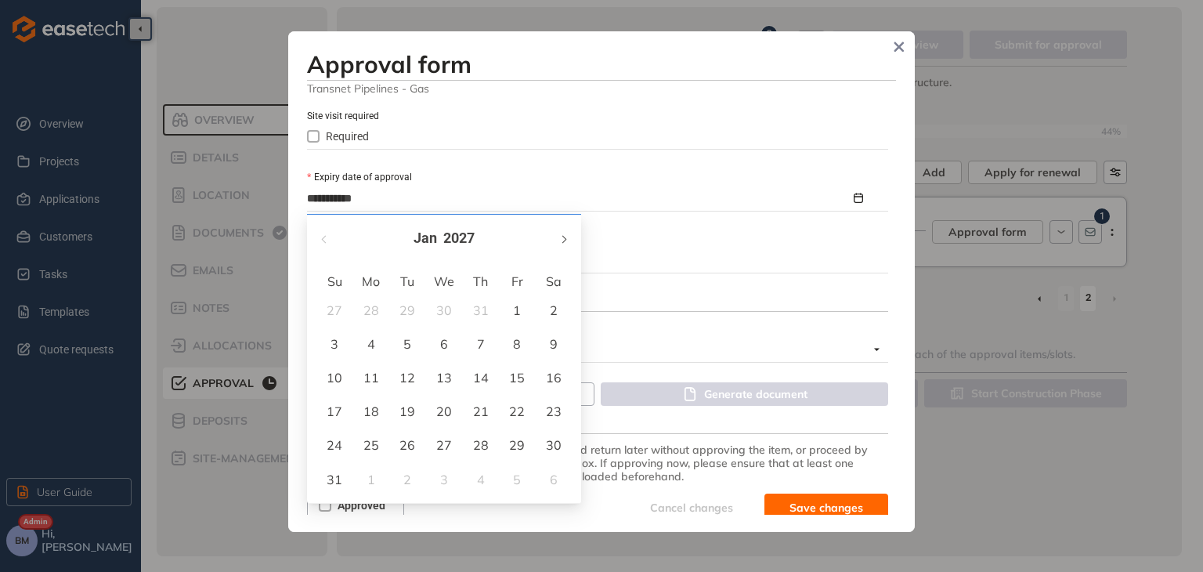
click at [560, 242] on button "button" at bounding box center [562, 238] width 17 height 32
click at [559, 242] on button "button" at bounding box center [562, 238] width 17 height 32
click at [558, 242] on button "button" at bounding box center [562, 238] width 17 height 32
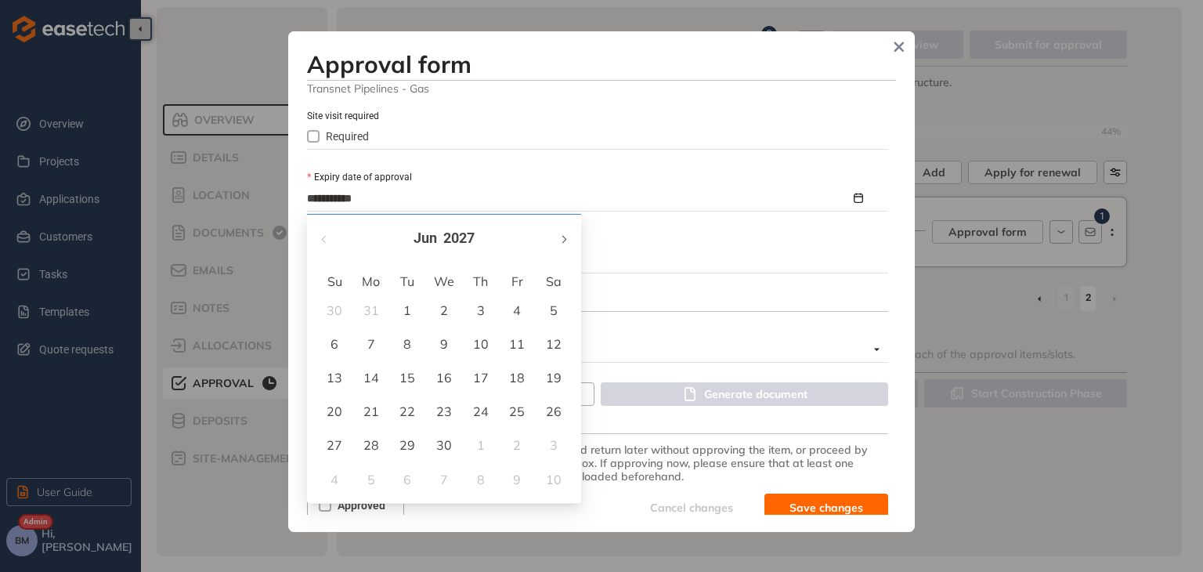
click at [558, 242] on button "button" at bounding box center [562, 238] width 17 height 32
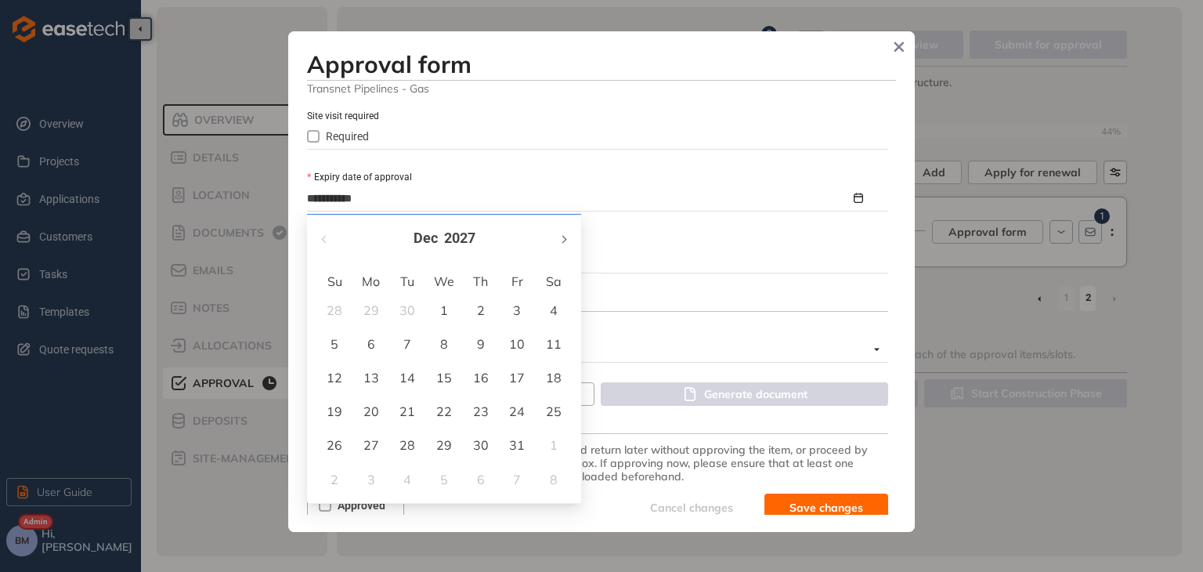
click at [558, 242] on button "button" at bounding box center [562, 238] width 17 height 32
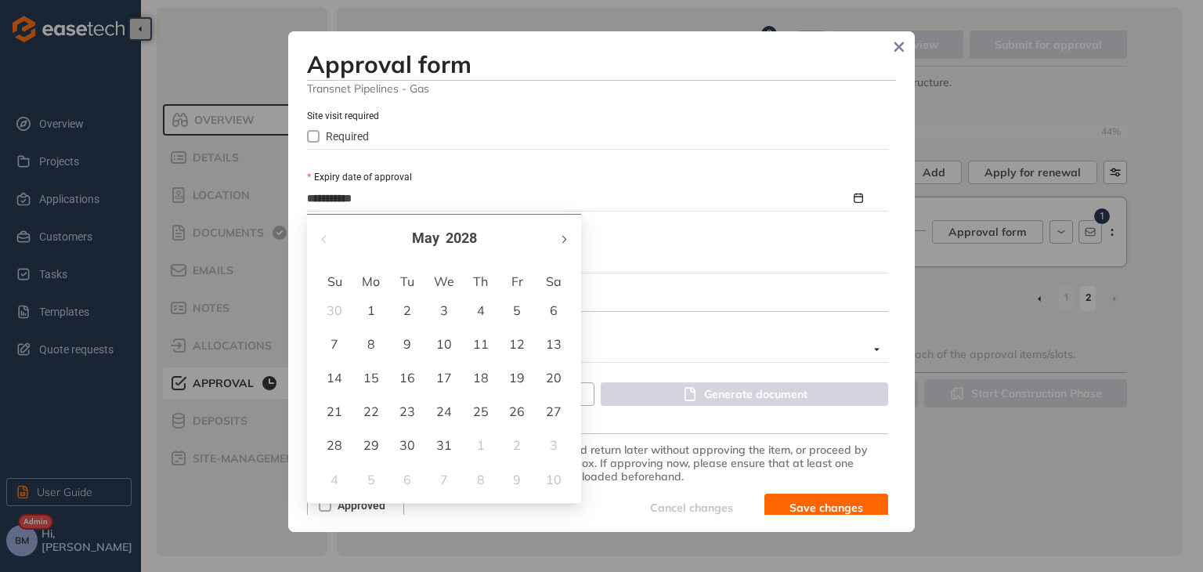
click at [558, 242] on button "button" at bounding box center [562, 238] width 17 height 32
click at [558, 243] on button "button" at bounding box center [562, 238] width 17 height 32
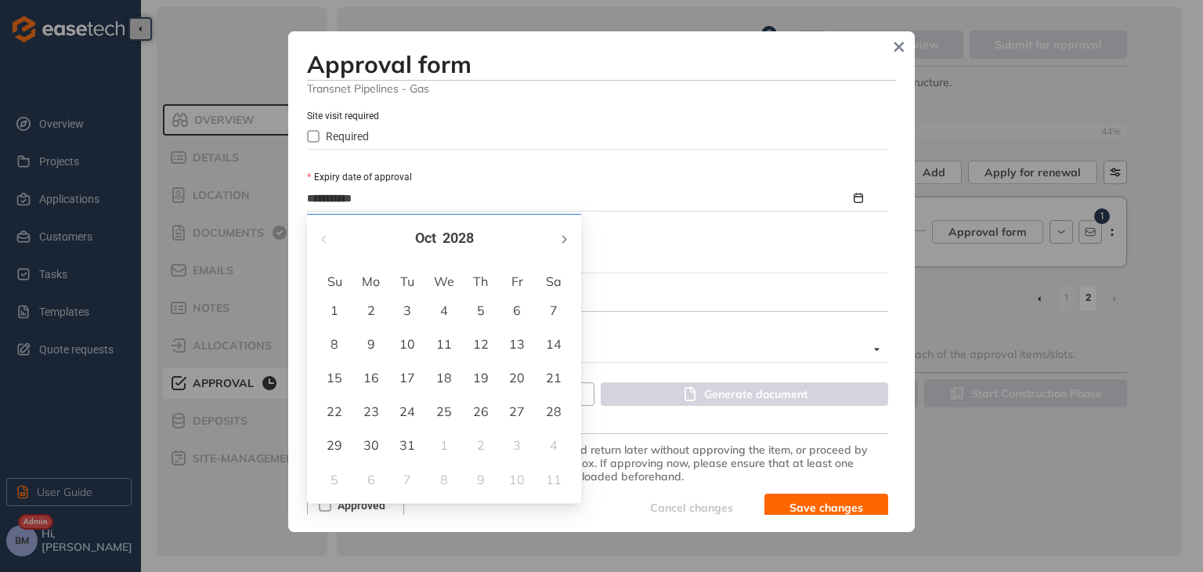
click at [558, 243] on button "button" at bounding box center [562, 238] width 17 height 32
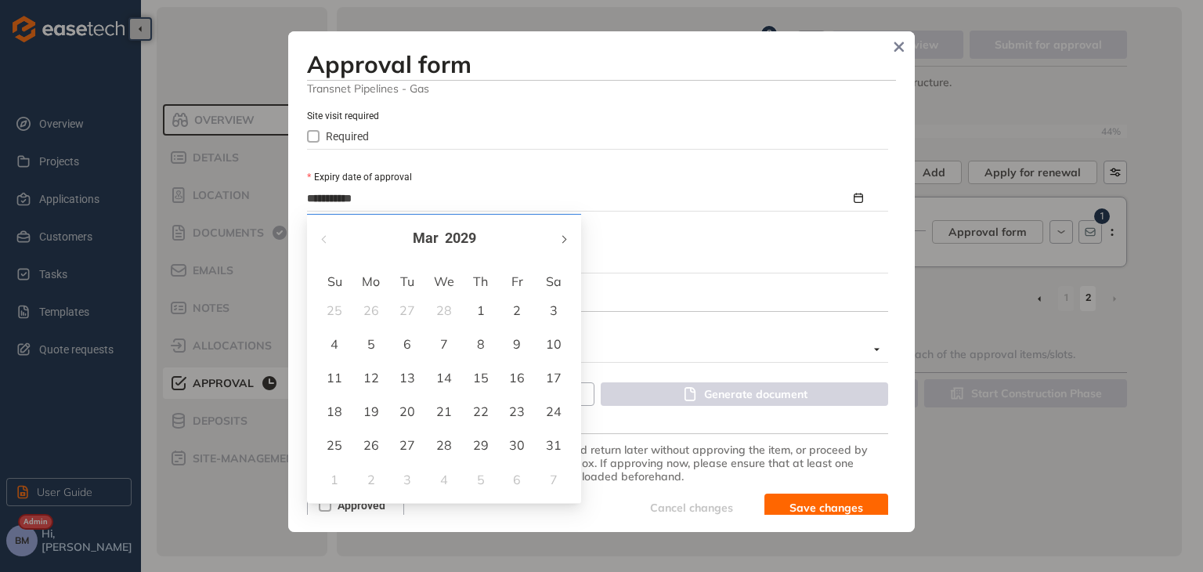
click at [558, 243] on button "button" at bounding box center [562, 238] width 17 height 32
click at [559, 238] on span "button" at bounding box center [563, 240] width 8 height 8
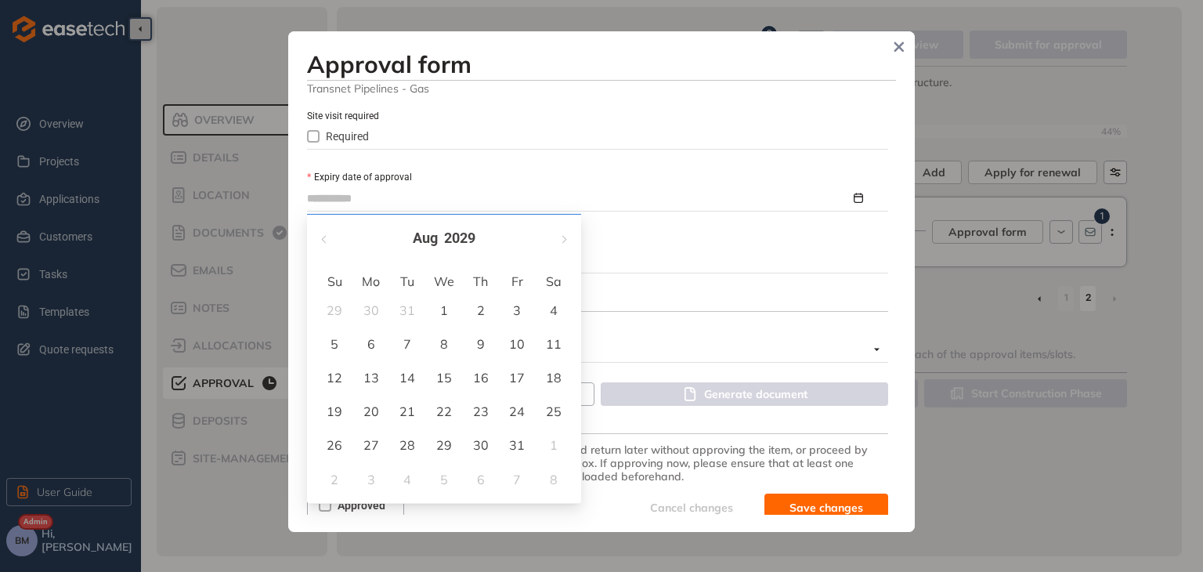
type input "**********"
click at [335, 414] on div "19" at bounding box center [334, 411] width 19 height 19
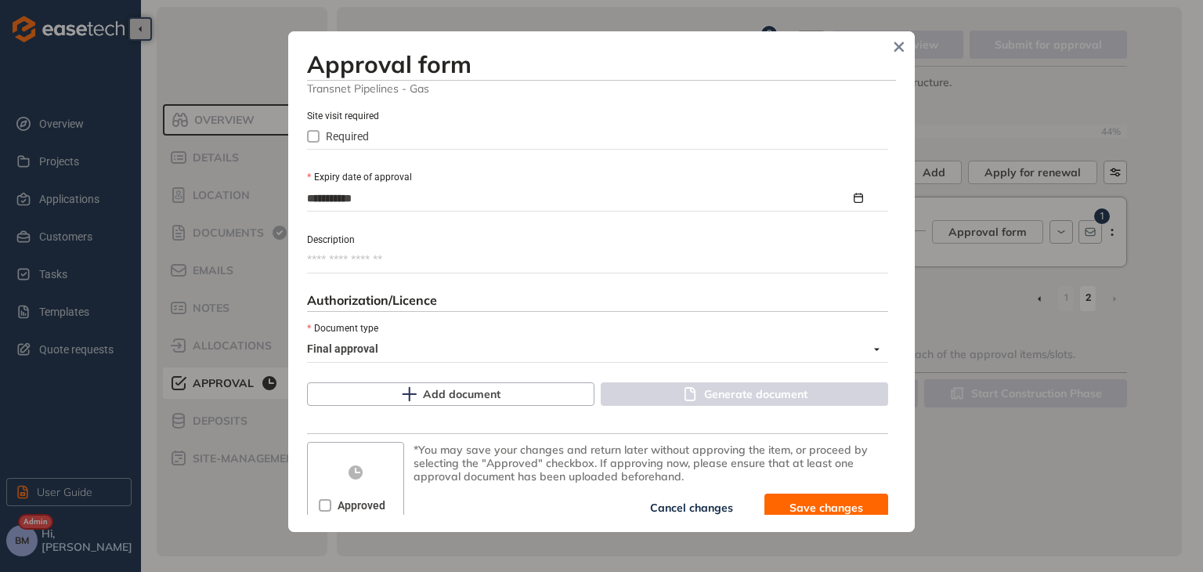
scroll to position [718, 0]
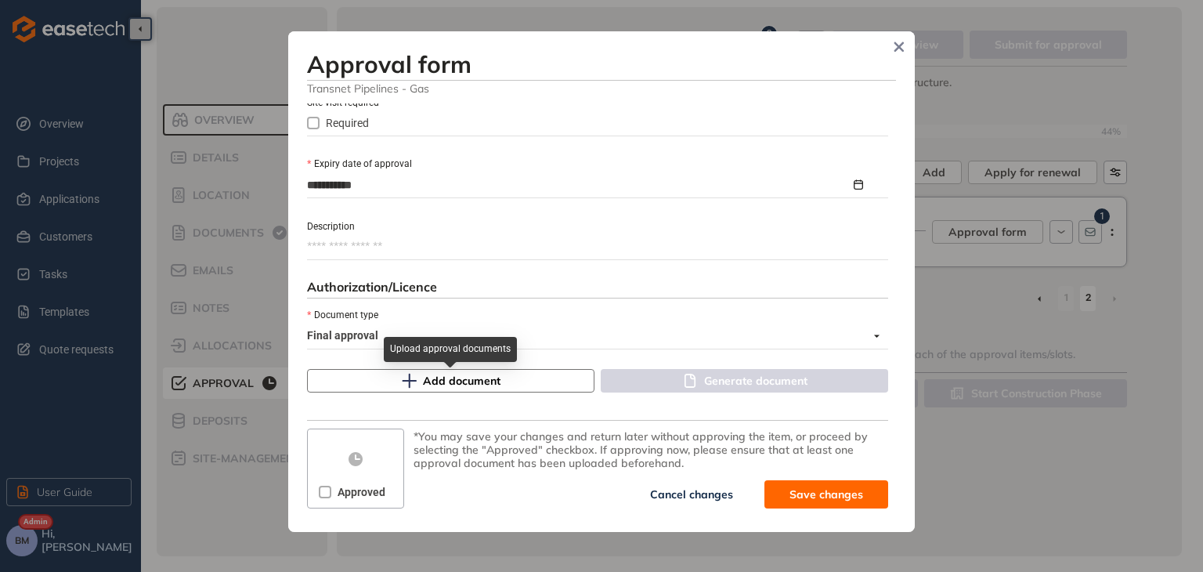
click at [431, 384] on span "Add document" at bounding box center [462, 380] width 78 height 17
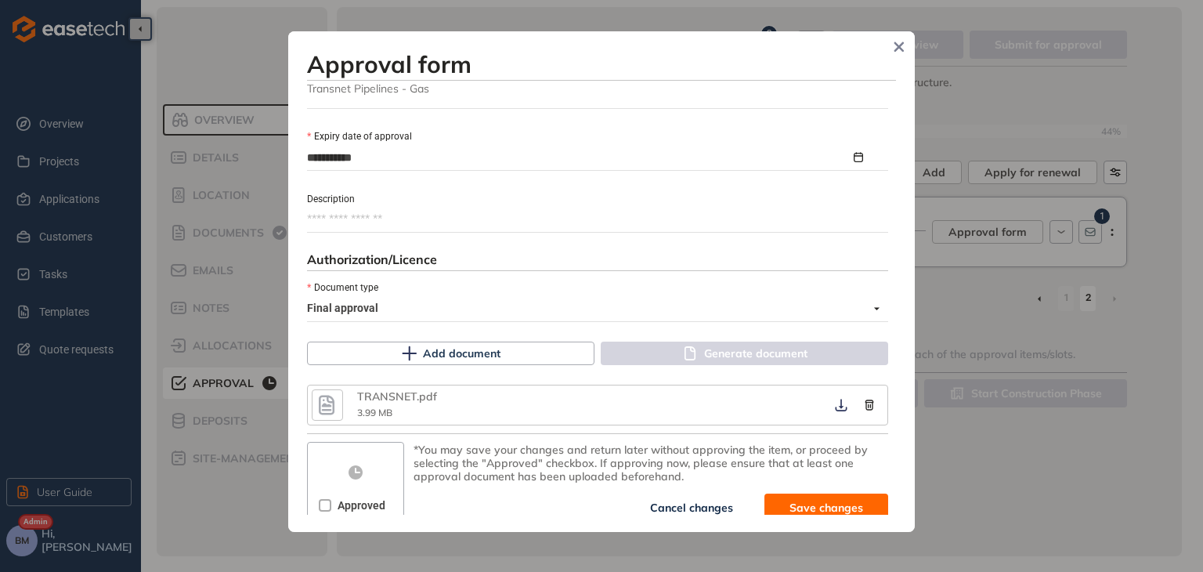
scroll to position [759, 0]
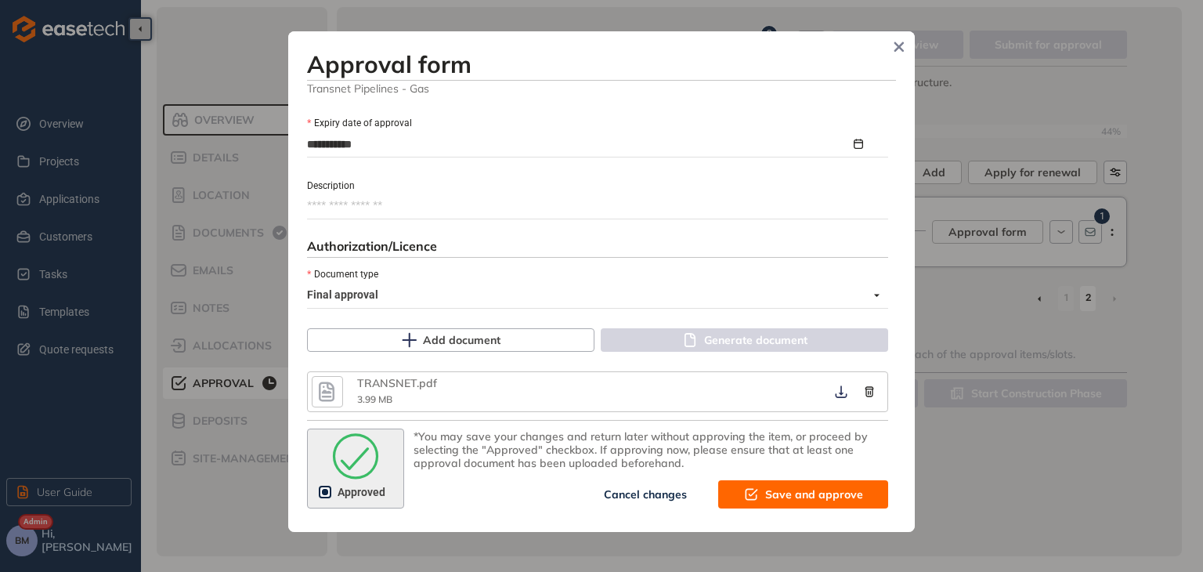
click at [777, 491] on span "Save and approve" at bounding box center [814, 494] width 98 height 17
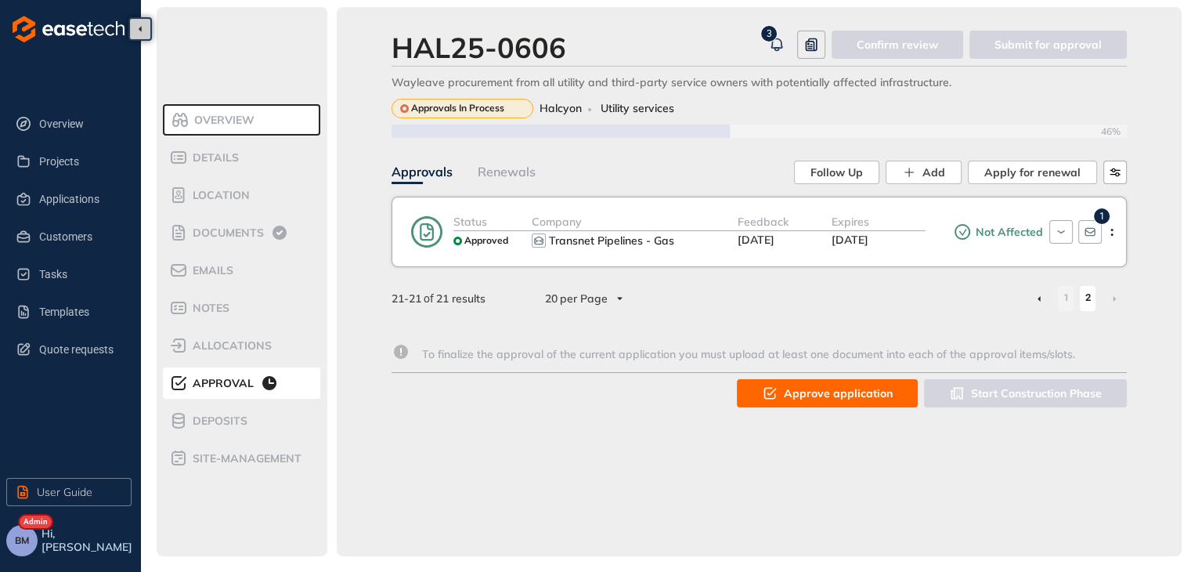
scroll to position [0, 0]
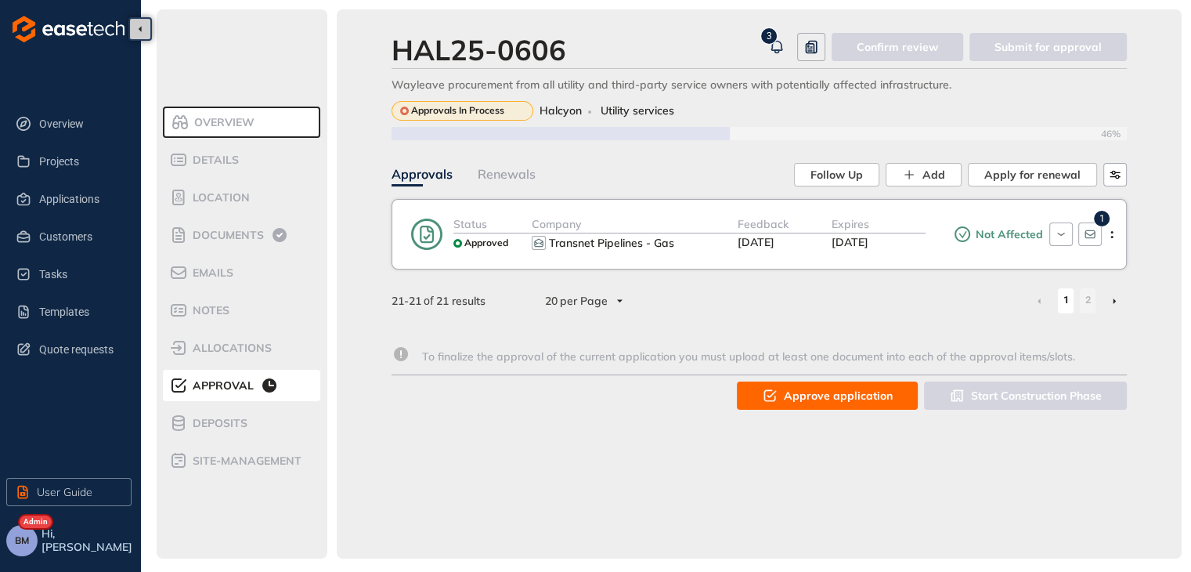
scroll to position [2, 0]
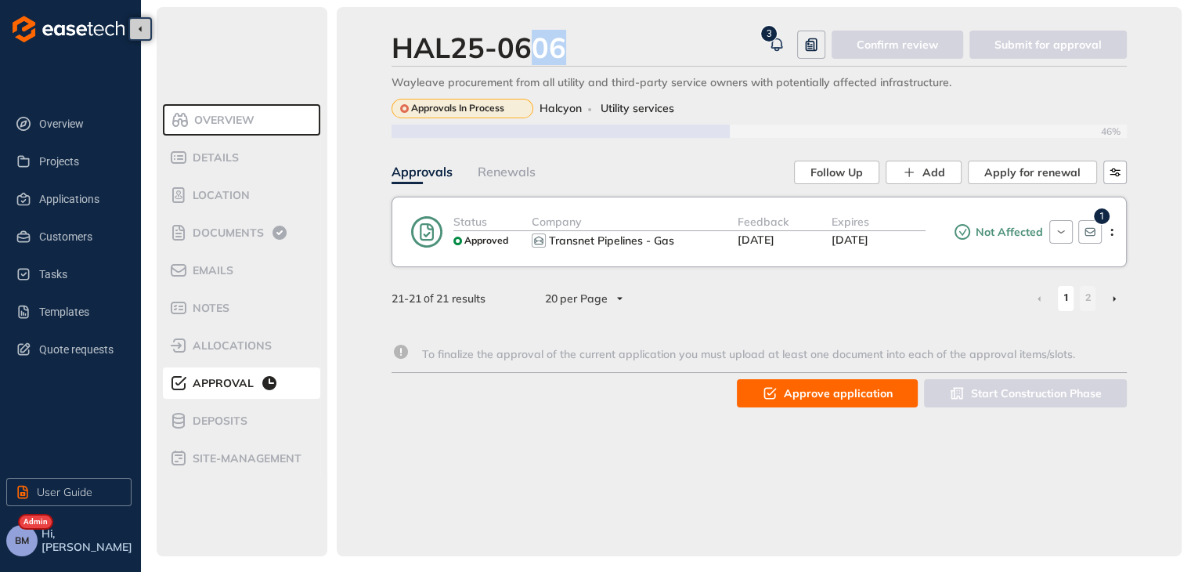
drag, startPoint x: 638, startPoint y: 65, endPoint x: 737, endPoint y: 4, distance: 116.0
click at [724, 13] on div "HAL25-0606 3 Confirm review Submit for approval Wayleave procurement from all u…" at bounding box center [759, 281] width 845 height 549
